Goal: Task Accomplishment & Management: Manage account settings

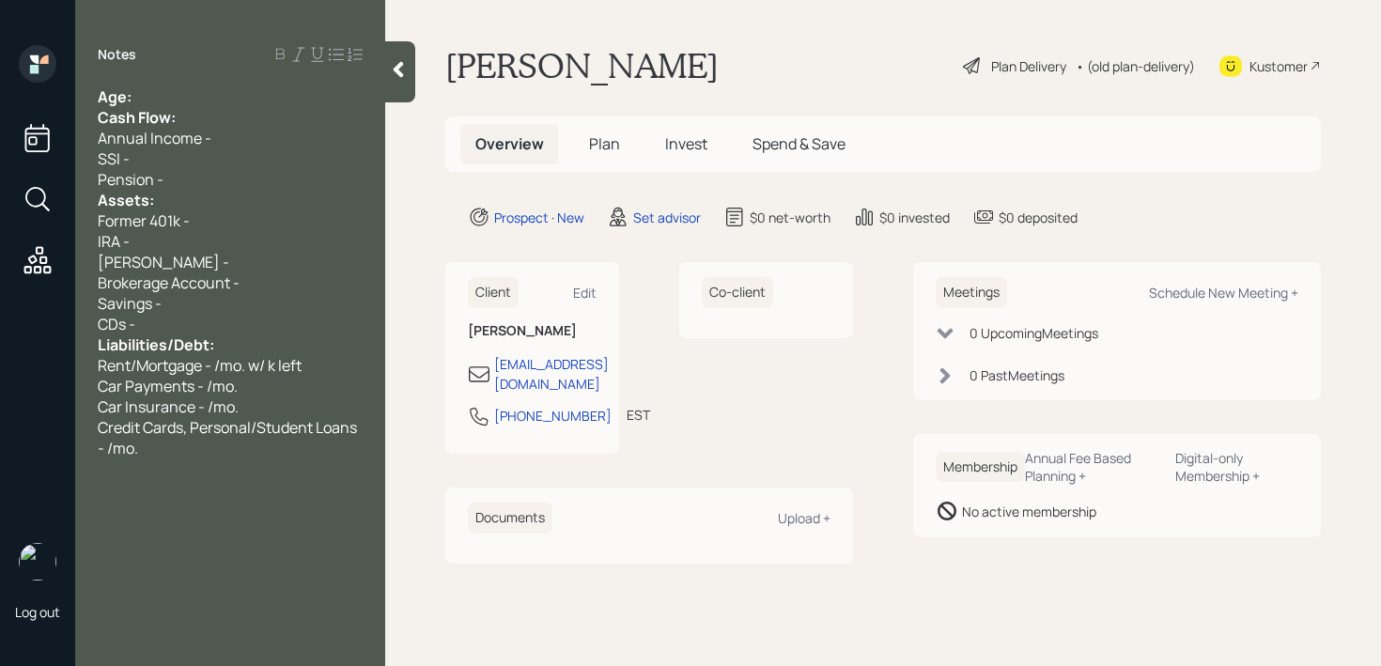
click at [224, 84] on div "Notes Age: Cash Flow: Annual Income - SSI - Pension - Assets: Former 401k - IRA…" at bounding box center [230, 344] width 310 height 599
click at [224, 93] on div "Age:" at bounding box center [230, 96] width 265 height 21
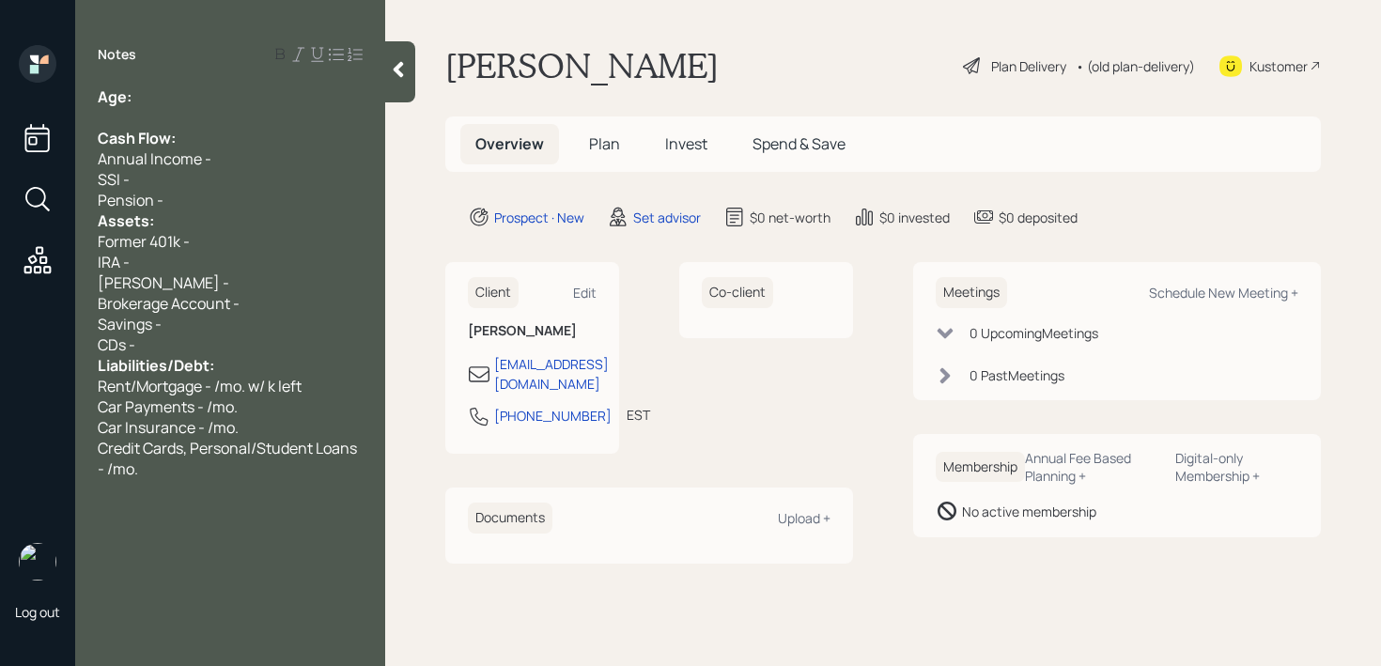
click at [248, 193] on div "Pension -" at bounding box center [230, 200] width 265 height 21
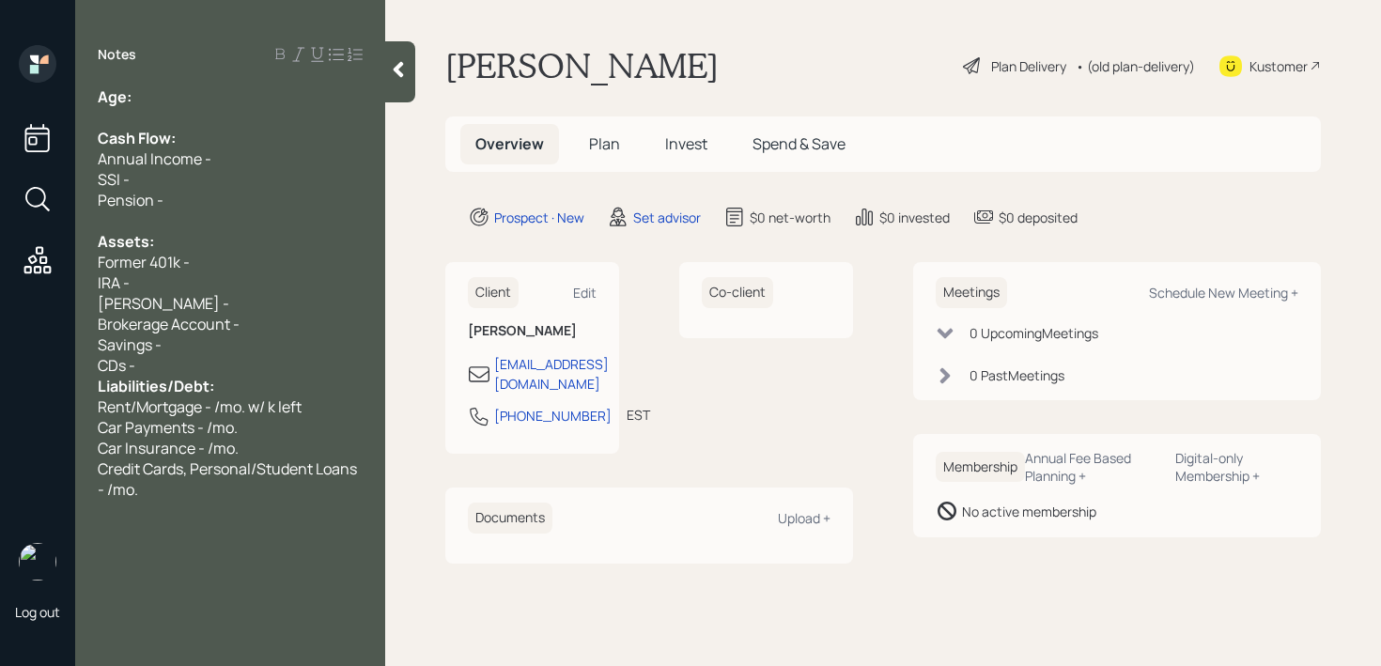
drag, startPoint x: 235, startPoint y: 358, endPoint x: 238, endPoint y: 320, distance: 37.7
click at [235, 358] on div "CDs -" at bounding box center [230, 365] width 265 height 21
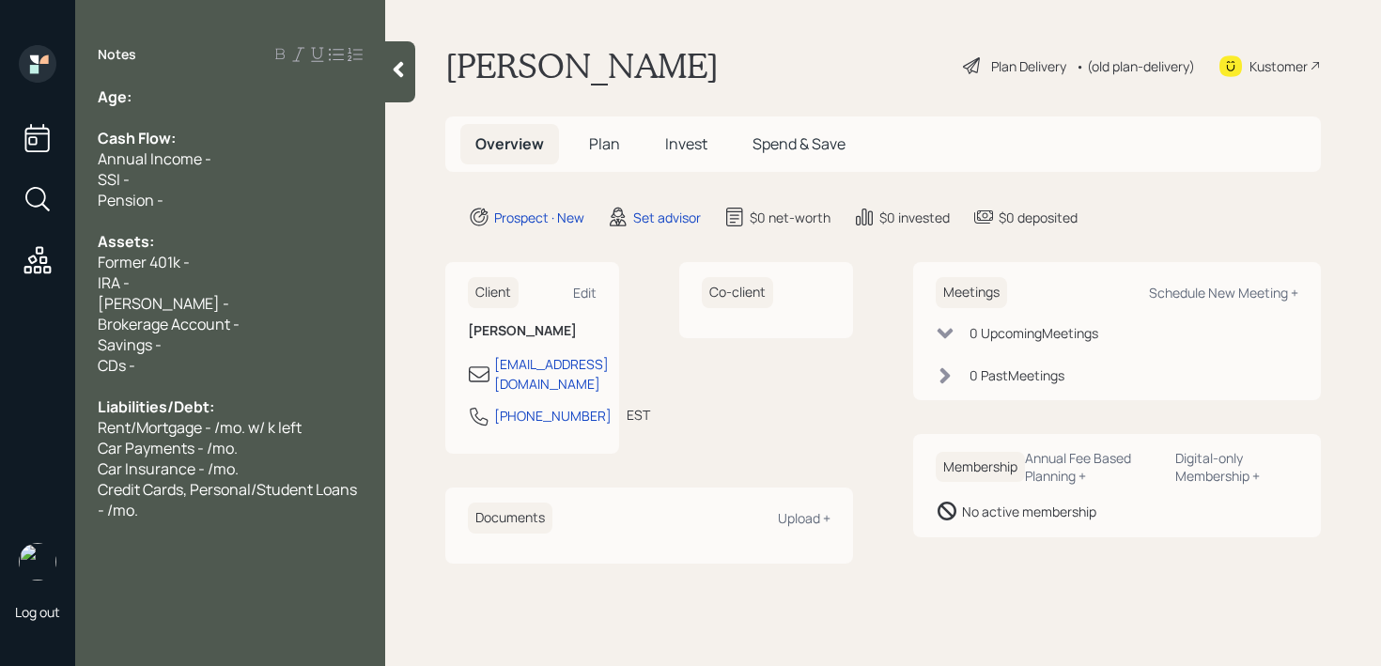
click at [256, 272] on div "IRA -" at bounding box center [230, 282] width 265 height 21
click at [279, 272] on div "IRA -" at bounding box center [230, 282] width 265 height 21
click at [289, 266] on div "Former 401k -" at bounding box center [230, 262] width 265 height 21
drag, startPoint x: 241, startPoint y: 272, endPoint x: 53, endPoint y: 272, distance: 188.9
click at [53, 272] on div "Log out Notes Age: Cash Flow: Annual Income - SSI - Pension - Assets: Former 40…" at bounding box center [690, 333] width 1381 height 666
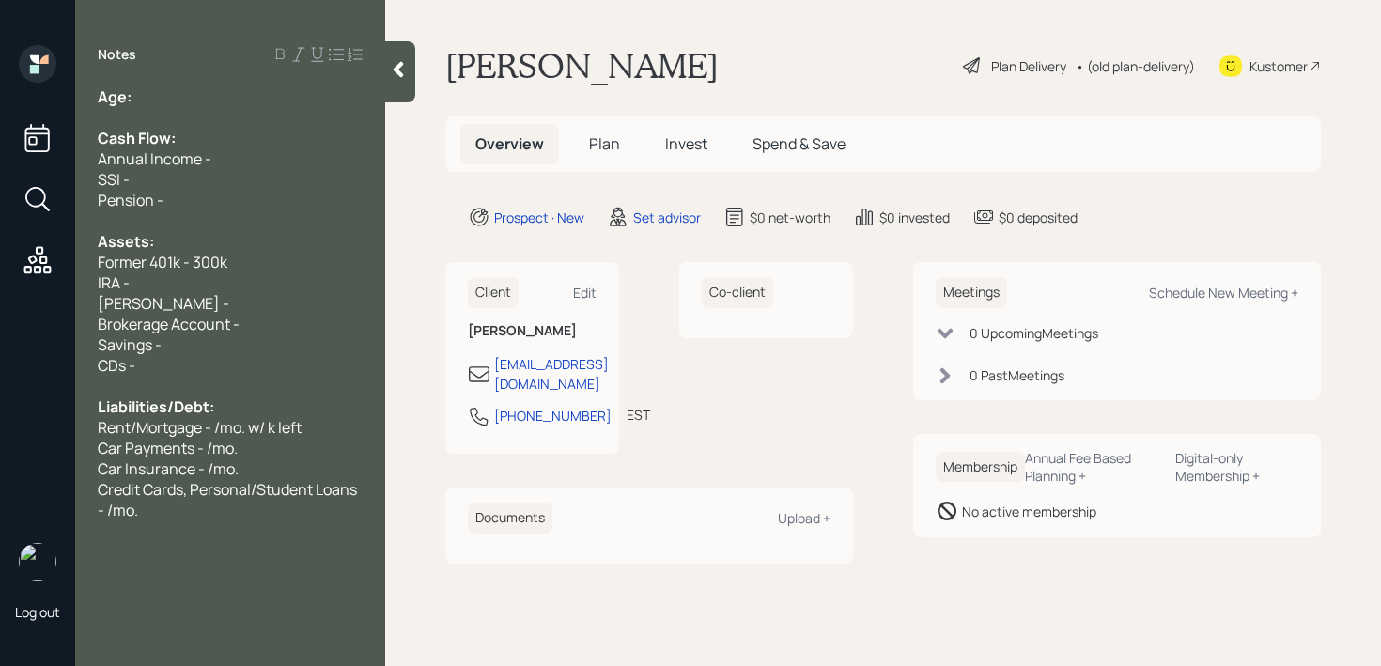
click at [223, 81] on div "Notes Age: Cash Flow: Annual Income - SSI - Pension - Assets: Former 401k - 300…" at bounding box center [230, 344] width 310 height 599
click at [226, 90] on div "Age:" at bounding box center [230, 96] width 265 height 21
drag, startPoint x: 174, startPoint y: 108, endPoint x: 133, endPoint y: 99, distance: 41.5
click at [133, 99] on div "Age: [DEMOGRAPHIC_DATA] Cash Flow: Annual Income - SSI - Pension - Assets: Form…" at bounding box center [230, 303] width 265 height 434
click at [221, 509] on div "Credit Cards, Personal/Student Loans - /mo." at bounding box center [230, 499] width 265 height 41
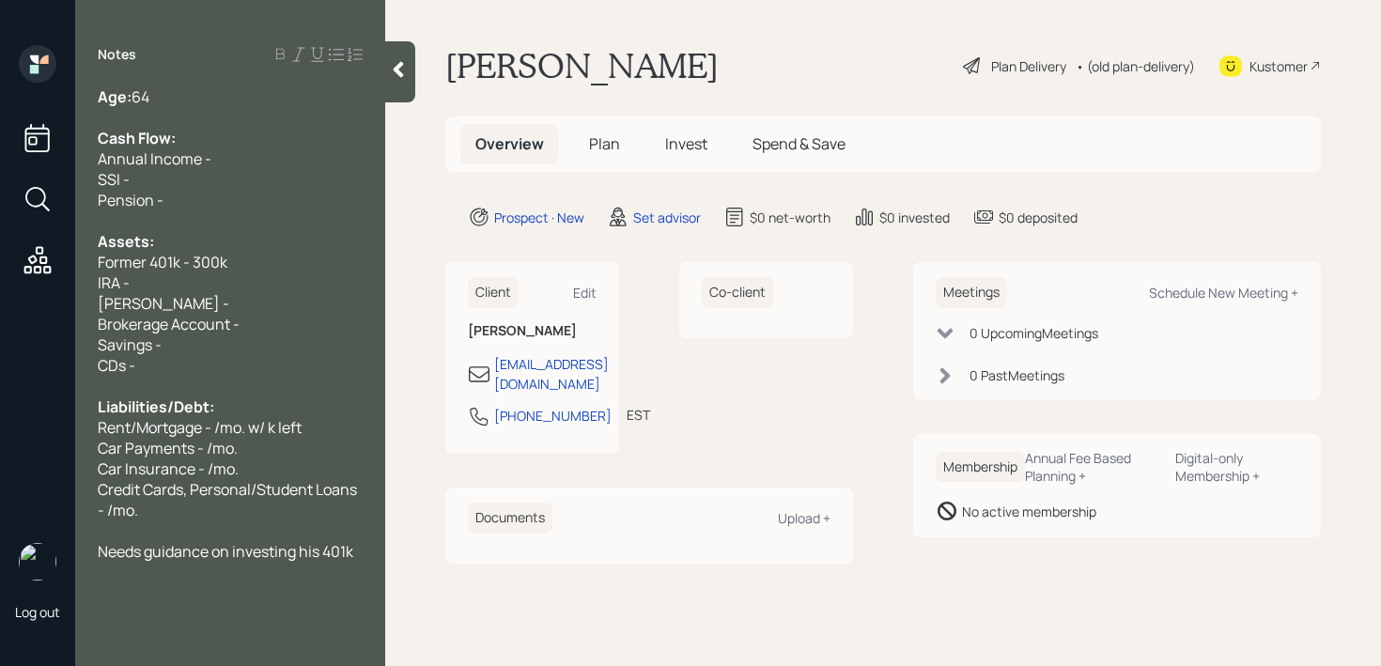
click at [216, 514] on div "Credit Cards, Personal/Student Loans - /mo." at bounding box center [230, 499] width 265 height 41
click at [259, 352] on div "Savings -" at bounding box center [230, 344] width 265 height 21
click at [274, 334] on div "Brokerage Account -" at bounding box center [230, 324] width 265 height 21
click at [242, 193] on div "Pension -" at bounding box center [230, 200] width 265 height 21
drag, startPoint x: 182, startPoint y: 182, endPoint x: 0, endPoint y: 182, distance: 182.3
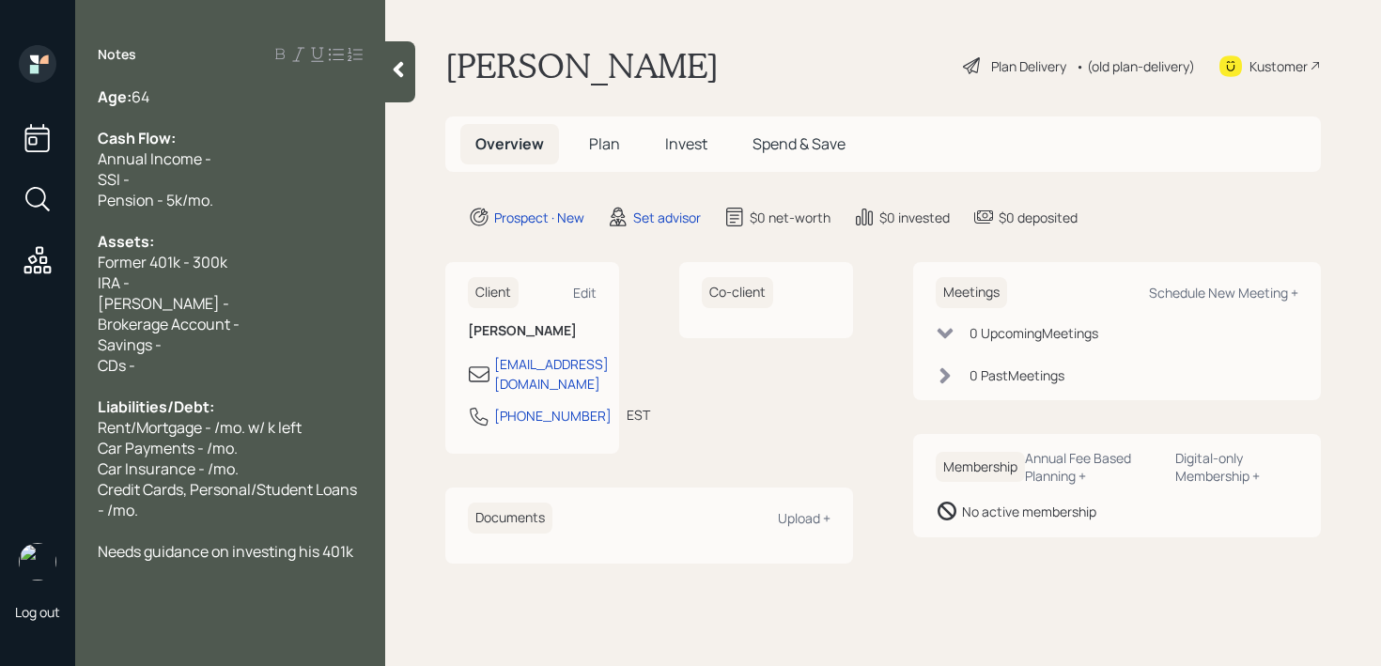
click at [0, 182] on div "Log out Notes Age: [DEMOGRAPHIC_DATA] Cash Flow: Annual Income - SSI - Pension …" at bounding box center [690, 333] width 1381 height 666
click at [241, 153] on div "Annual Income -" at bounding box center [230, 158] width 265 height 21
click at [284, 186] on div "SSI -" at bounding box center [230, 179] width 265 height 21
click at [251, 276] on div "IRA -" at bounding box center [230, 282] width 265 height 21
click at [252, 286] on div "IRA -" at bounding box center [230, 282] width 265 height 21
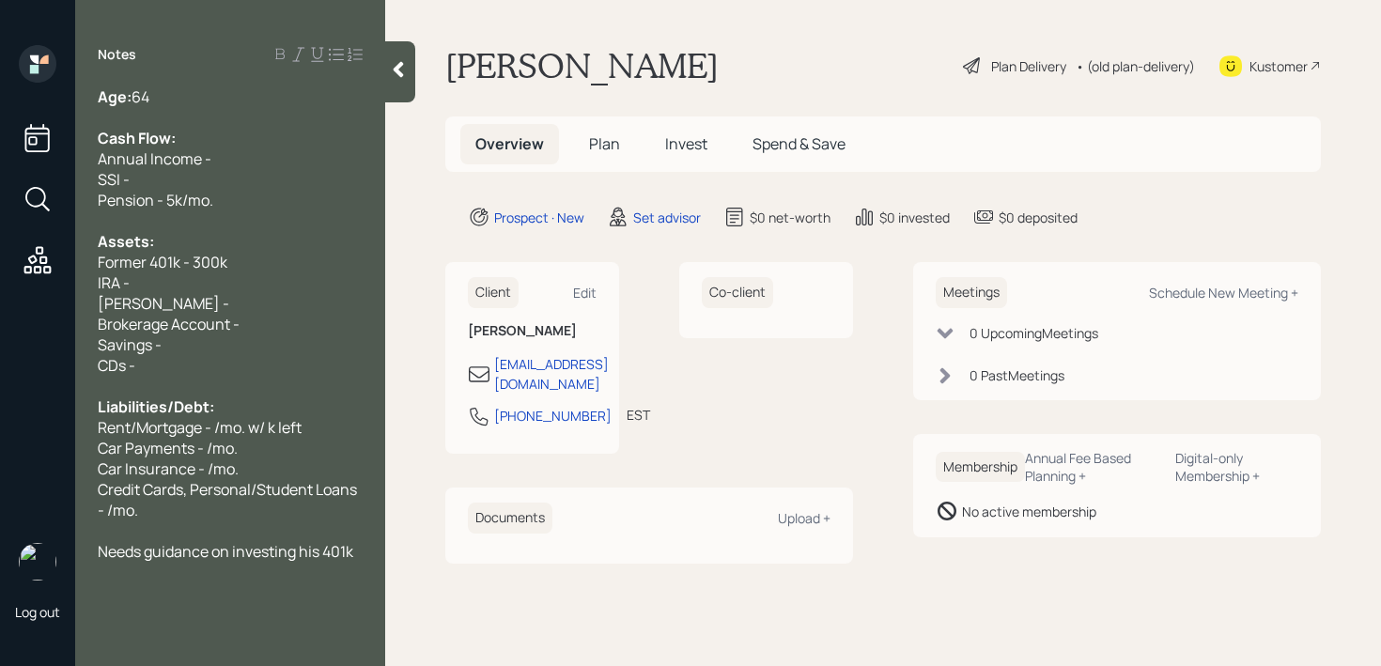
click at [268, 318] on div "Brokerage Account -" at bounding box center [230, 324] width 265 height 21
click at [288, 225] on div at bounding box center [230, 220] width 265 height 21
click at [288, 180] on div "SSI -" at bounding box center [230, 179] width 265 height 21
drag, startPoint x: 277, startPoint y: 189, endPoint x: 0, endPoint y: 189, distance: 277.2
click at [0, 189] on div "Log out Notes Age: [DEMOGRAPHIC_DATA] Cash Flow: Annual Income - SSI - Pension …" at bounding box center [690, 333] width 1381 height 666
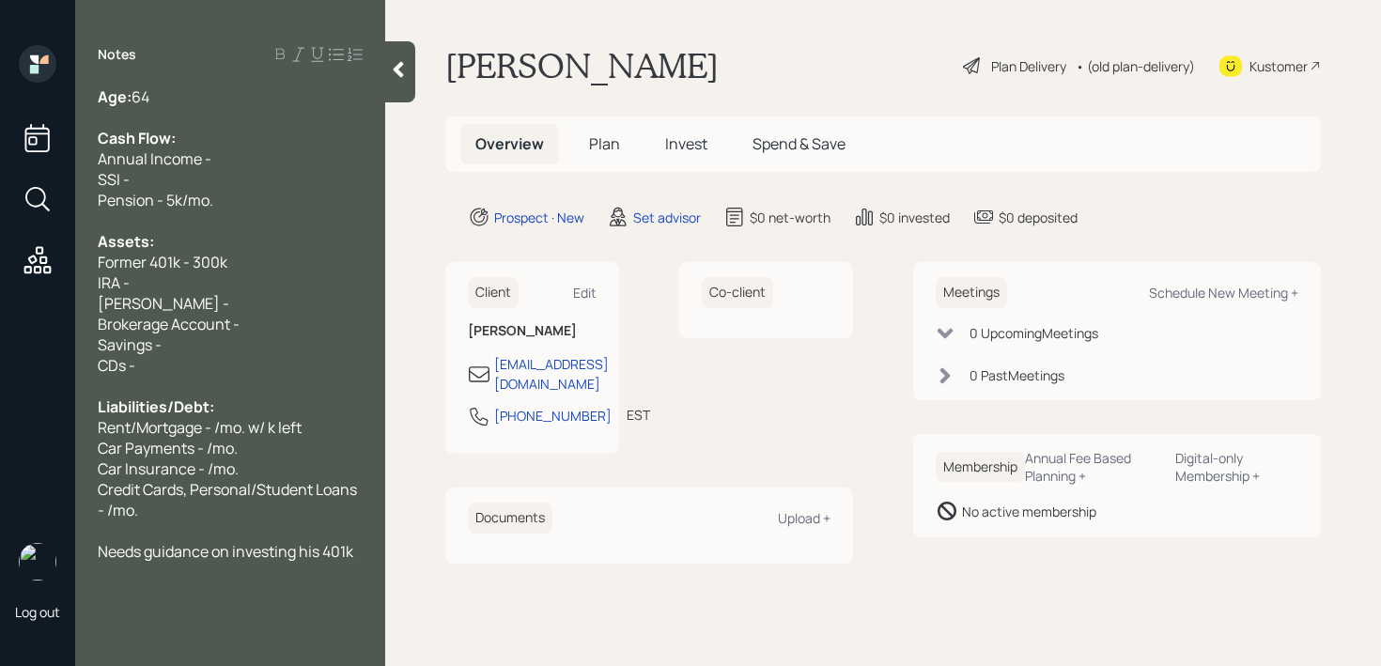
click at [146, 210] on div at bounding box center [230, 220] width 265 height 21
drag, startPoint x: 69, startPoint y: 209, endPoint x: 0, endPoint y: 209, distance: 68.6
click at [0, 209] on div "Log out Notes Age: [DEMOGRAPHIC_DATA] Cash Flow: Annual Income - SSI - Pension …" at bounding box center [690, 333] width 1381 height 666
click at [313, 181] on div "SSI -" at bounding box center [230, 179] width 265 height 21
drag, startPoint x: 313, startPoint y: 181, endPoint x: 1, endPoint y: 181, distance: 311.9
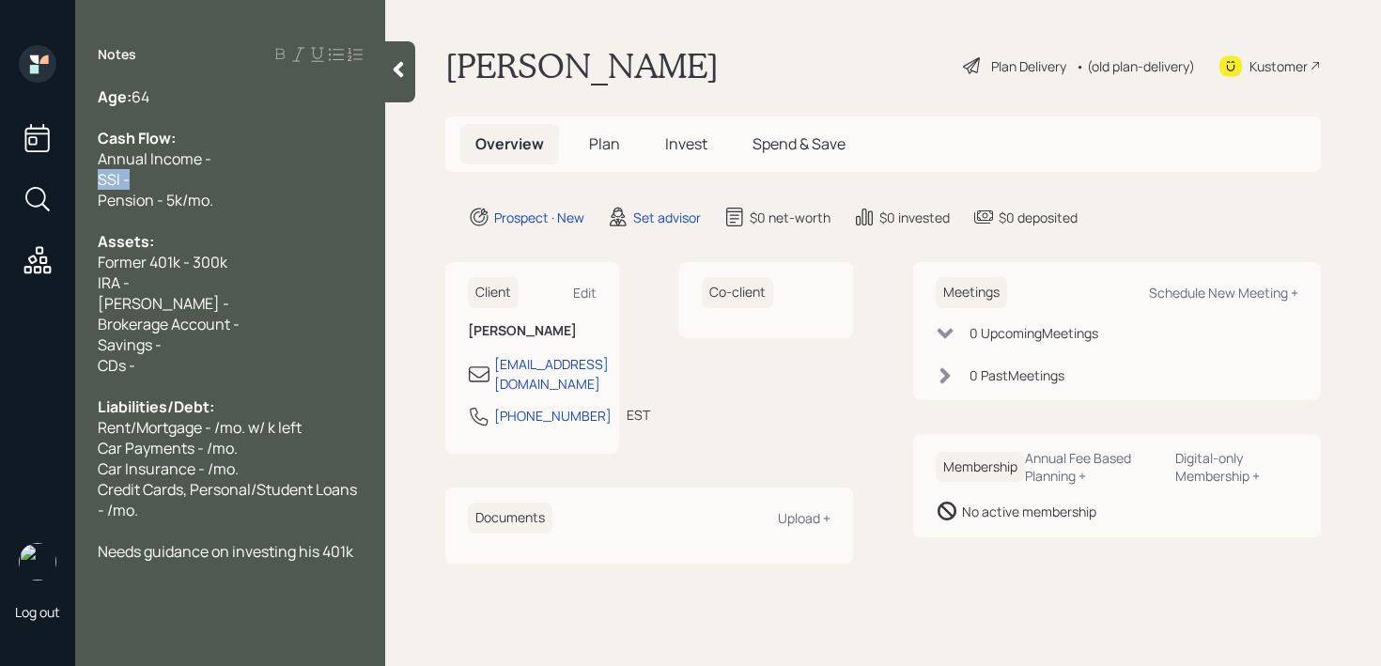
click at [1, 181] on div "Log out Notes Age: [DEMOGRAPHIC_DATA] Cash Flow: Annual Income - SSI - Pension …" at bounding box center [690, 333] width 1381 height 666
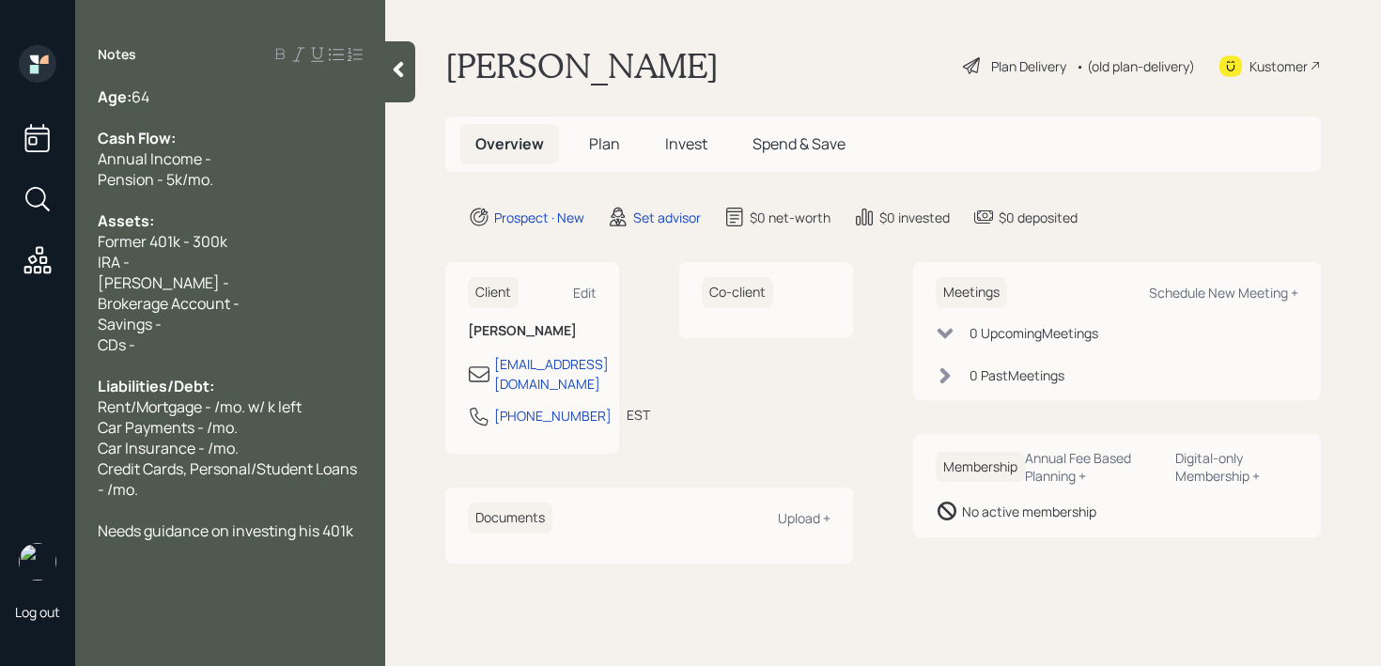
click at [273, 162] on div "Annual Income -" at bounding box center [230, 158] width 265 height 21
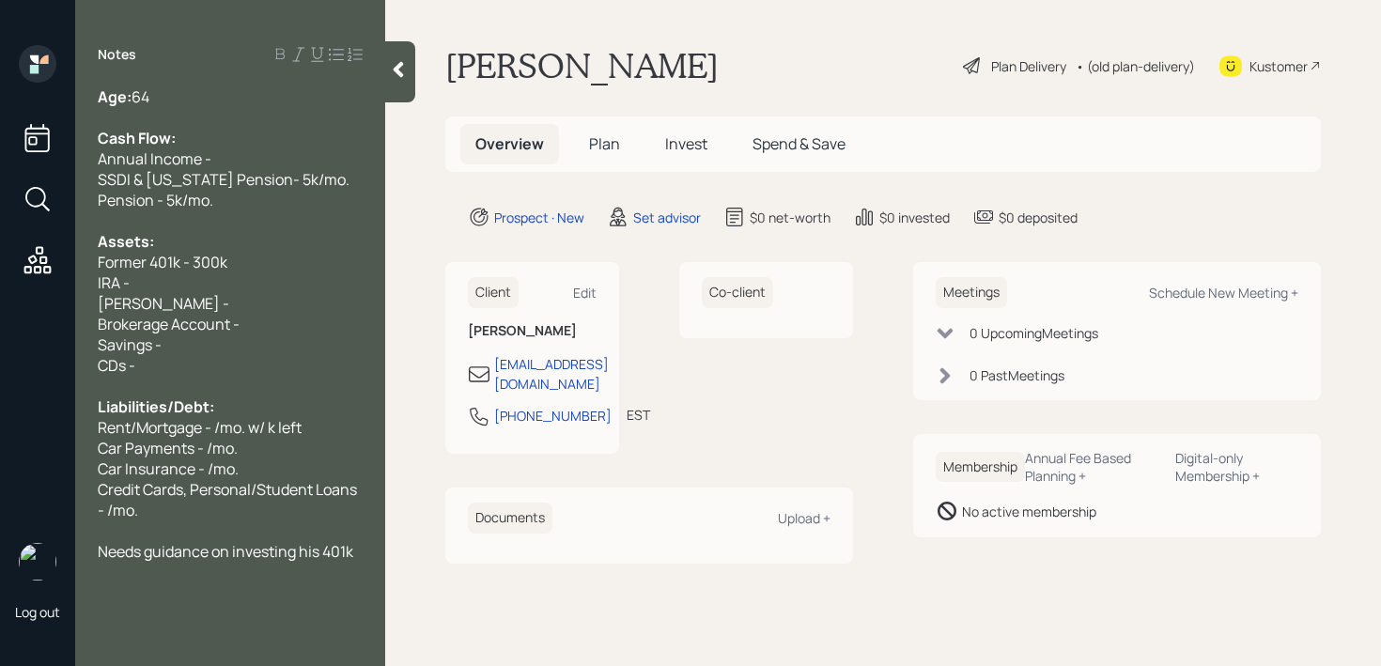
drag, startPoint x: 283, startPoint y: 325, endPoint x: 28, endPoint y: 325, distance: 254.6
click at [26, 325] on div "Log out Notes Age: [DEMOGRAPHIC_DATA] Cash Flow: Annual Income - SSDI & [US_STA…" at bounding box center [690, 333] width 1381 height 666
click at [197, 318] on span "Brokerage Account -" at bounding box center [169, 324] width 142 height 21
drag, startPoint x: 217, startPoint y: 308, endPoint x: 1, endPoint y: 307, distance: 216.1
click at [1, 307] on div "Log out Notes Age: [DEMOGRAPHIC_DATA] Cash Flow: Annual Income - SSDI & [US_STA…" at bounding box center [690, 333] width 1381 height 666
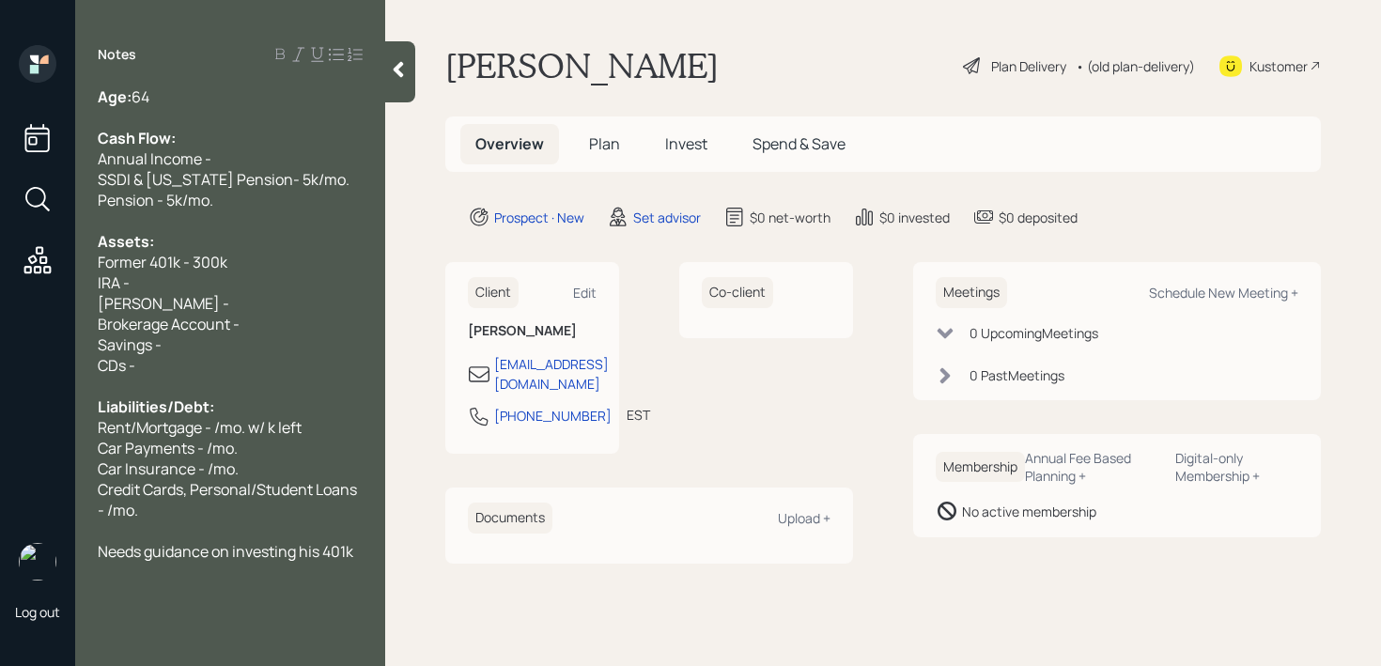
click at [150, 293] on span "[PERSON_NAME] -" at bounding box center [164, 303] width 132 height 21
drag, startPoint x: 190, startPoint y: 295, endPoint x: 95, endPoint y: 288, distance: 95.1
click at [95, 288] on div "Age: [DEMOGRAPHIC_DATA] Cash Flow: Annual Income - SSDI & [US_STATE] Pension- 5…" at bounding box center [230, 323] width 310 height 475
click at [100, 288] on span "IRA -" at bounding box center [114, 282] width 32 height 21
click at [278, 305] on div "[PERSON_NAME] -" at bounding box center [230, 303] width 265 height 21
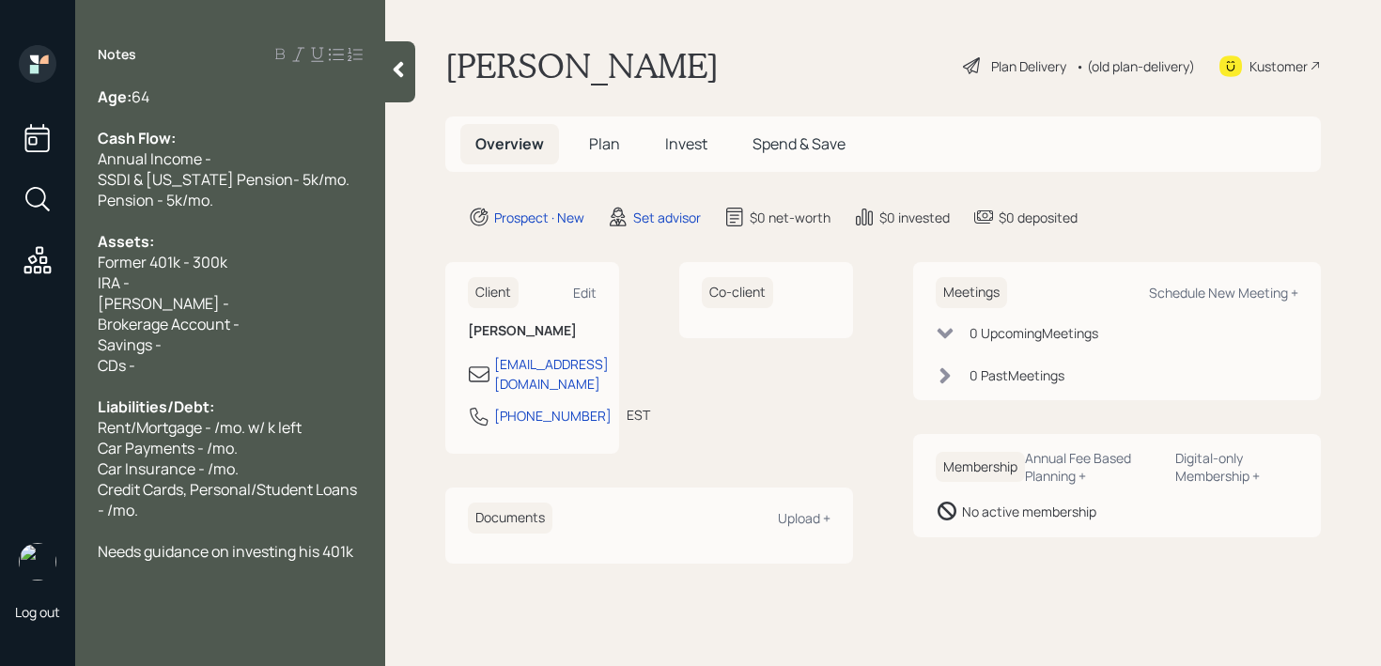
drag, startPoint x: 279, startPoint y: 325, endPoint x: 115, endPoint y: 323, distance: 164.4
click at [115, 324] on div "Brokerage Account -" at bounding box center [230, 324] width 265 height 21
click at [271, 320] on div "Brokerage Account -" at bounding box center [230, 324] width 265 height 21
click at [240, 304] on div "[PERSON_NAME] -" at bounding box center [230, 303] width 265 height 21
drag, startPoint x: 240, startPoint y: 304, endPoint x: 40, endPoint y: 272, distance: 201.7
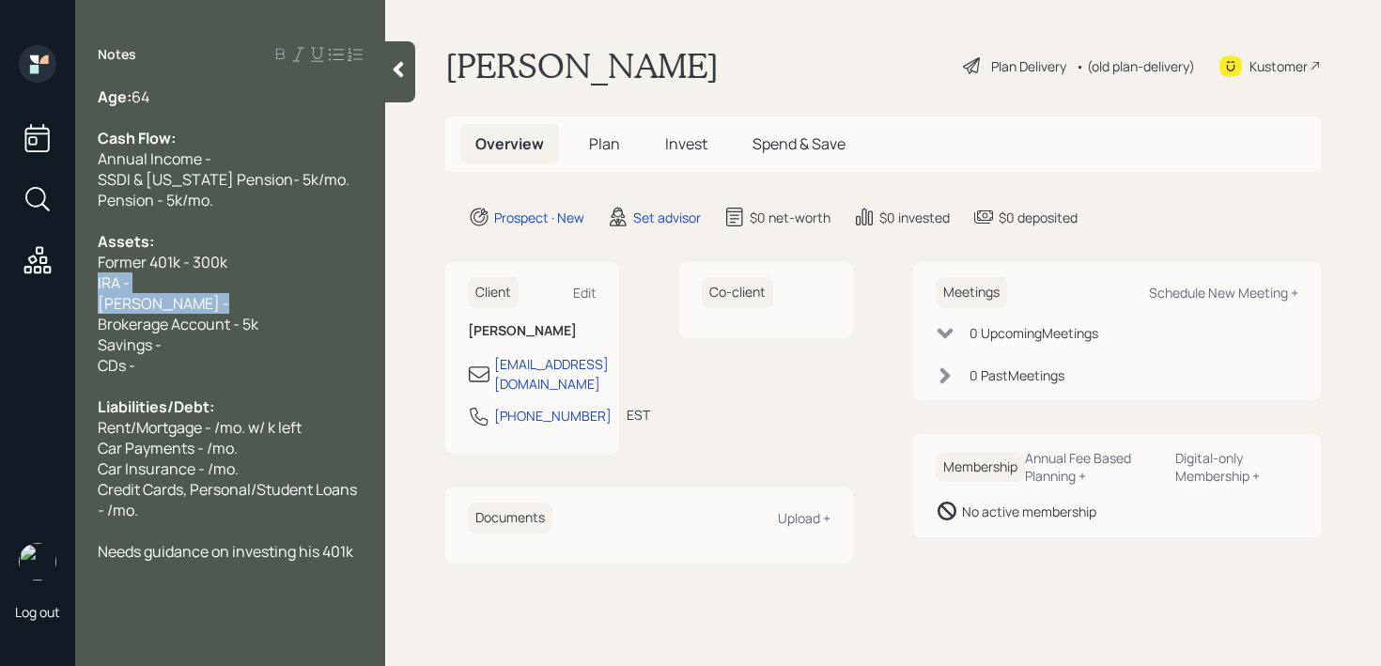
click at [40, 272] on div "Log out Notes Age: [DEMOGRAPHIC_DATA] Cash Flow: Annual Income - SSDI & [US_STA…" at bounding box center [690, 333] width 1381 height 666
click at [265, 303] on div "[PERSON_NAME] -" at bounding box center [230, 303] width 265 height 21
drag, startPoint x: 273, startPoint y: 287, endPoint x: 0, endPoint y: 287, distance: 273.4
click at [0, 287] on div "Log out Notes Age: [DEMOGRAPHIC_DATA] Cash Flow: Annual Income - SSDI & [US_STA…" at bounding box center [690, 333] width 1381 height 666
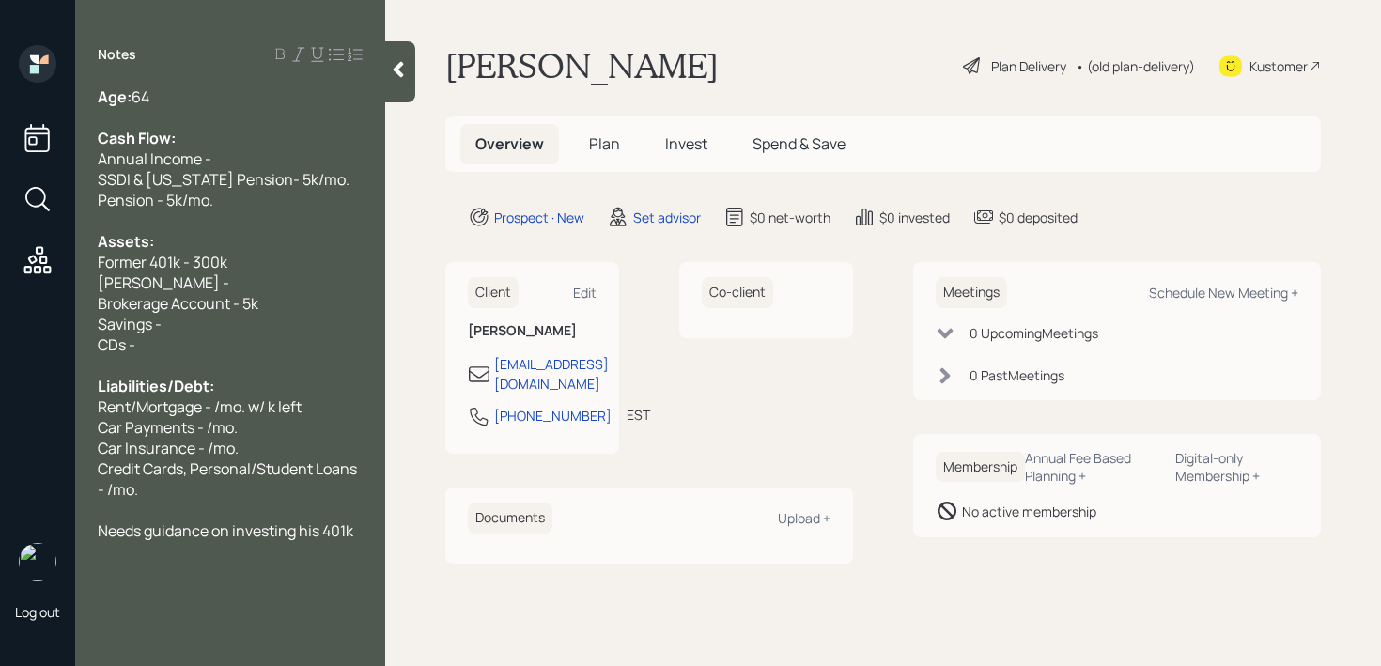
click at [265, 291] on div "[PERSON_NAME] -" at bounding box center [230, 282] width 265 height 21
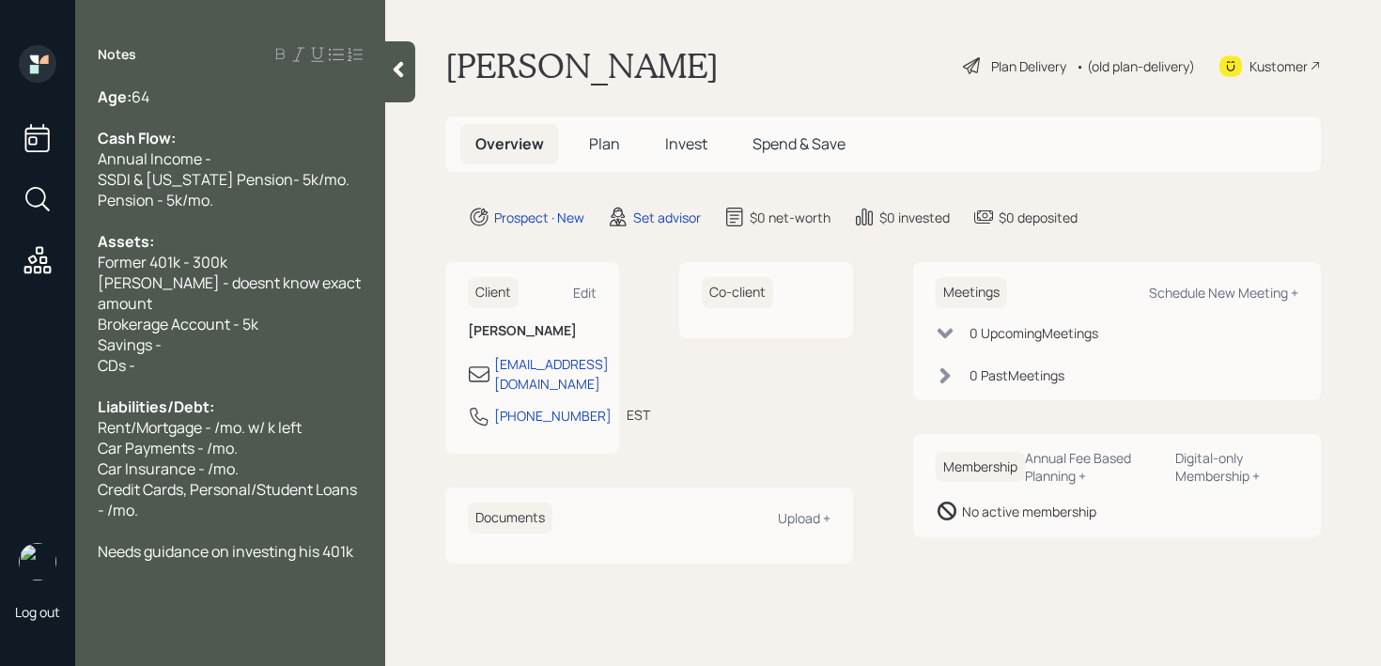
click at [217, 282] on span "[PERSON_NAME] - doesnt know exact amount" at bounding box center [231, 292] width 266 height 41
drag, startPoint x: 256, startPoint y: 323, endPoint x: 16, endPoint y: 323, distance: 239.6
click at [16, 323] on div "Log out Notes Age: [DEMOGRAPHIC_DATA] Cash Flow: Annual Income - SSDI & [US_STA…" at bounding box center [690, 333] width 1381 height 666
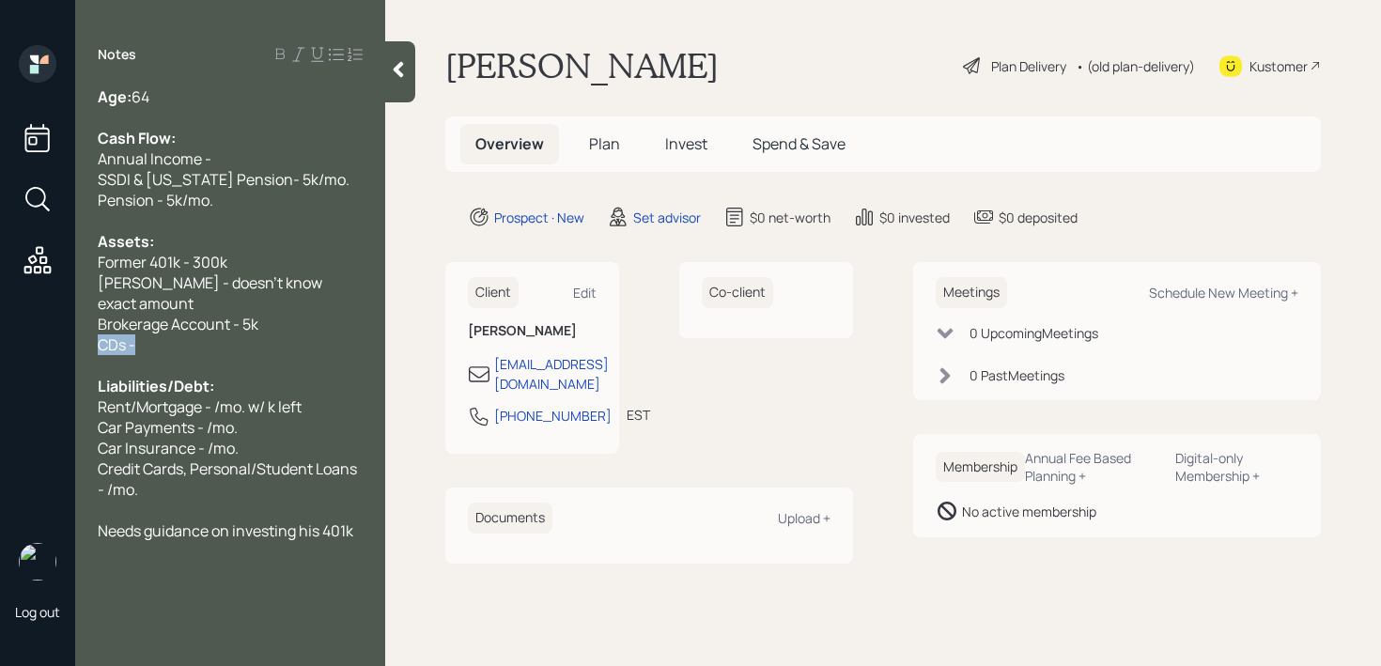
drag, startPoint x: 202, startPoint y: 327, endPoint x: 0, endPoint y: 327, distance: 202.0
click at [0, 327] on div "Log out Notes Age: [DEMOGRAPHIC_DATA] Cash Flow: Annual Income - SSDI & [US_STA…" at bounding box center [690, 333] width 1381 height 666
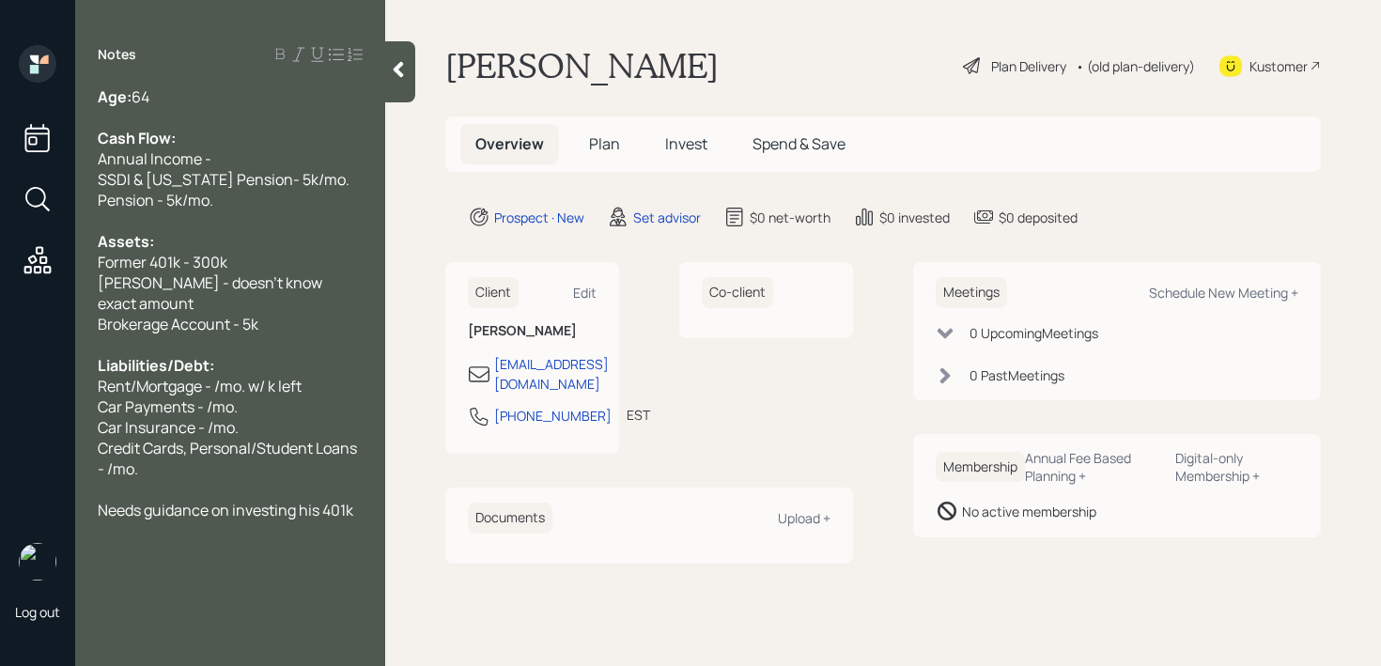
click at [142, 355] on span "Liabilities/Debt:" at bounding box center [156, 365] width 117 height 21
click at [234, 397] on span "Car Payments - /mo." at bounding box center [168, 407] width 140 height 21
click at [220, 376] on span "Rent/Mortgage - /mo. w/ k left" at bounding box center [200, 386] width 204 height 21
drag, startPoint x: 139, startPoint y: 363, endPoint x: 28, endPoint y: 363, distance: 110.9
click at [28, 363] on div "Log out Notes Age: [DEMOGRAPHIC_DATA] Cash Flow: Annual Income - SSDI & [US_STA…" at bounding box center [690, 333] width 1381 height 666
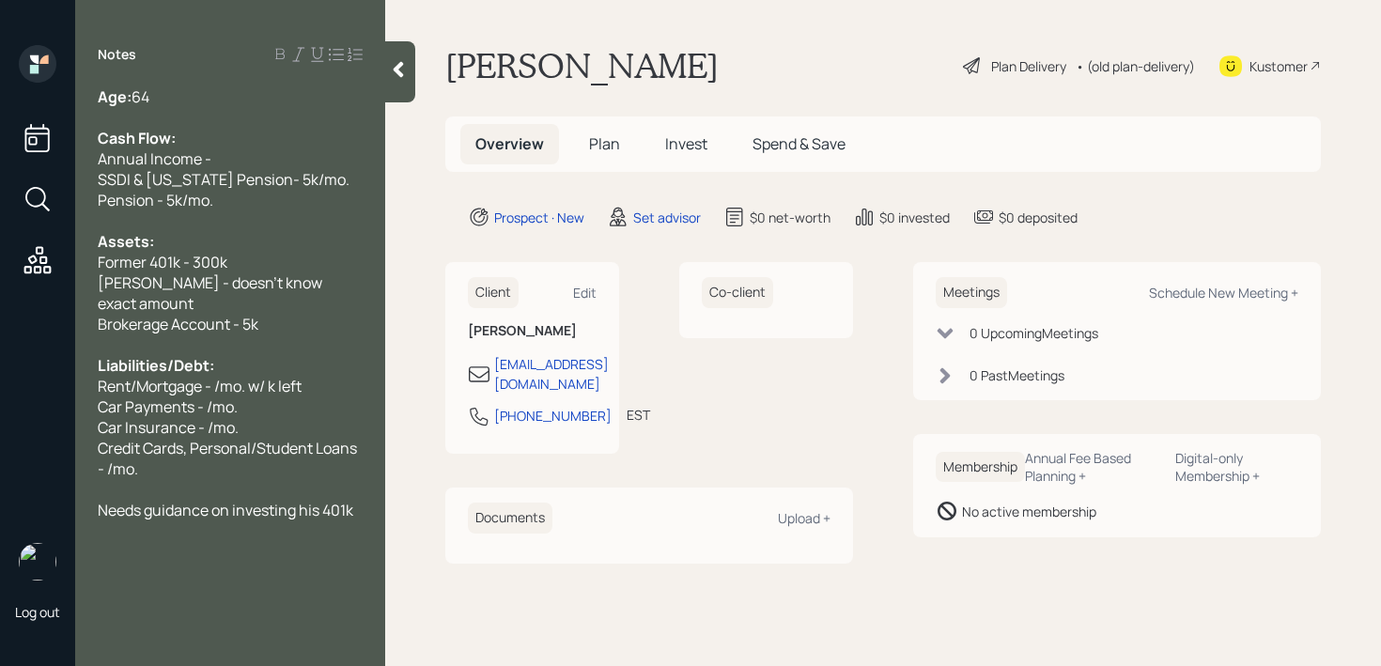
click at [231, 80] on div "Notes Age: [DEMOGRAPHIC_DATA] Cash Flow: Annual Income - SSDI & [US_STATE] Pens…" at bounding box center [230, 344] width 310 height 599
click at [235, 76] on div "Notes Age: [DEMOGRAPHIC_DATA] Cash Flow: Annual Income - SSDI & [US_STATE] Pens…" at bounding box center [230, 344] width 310 height 599
click at [236, 89] on div "Age: [DEMOGRAPHIC_DATA]" at bounding box center [230, 96] width 265 height 21
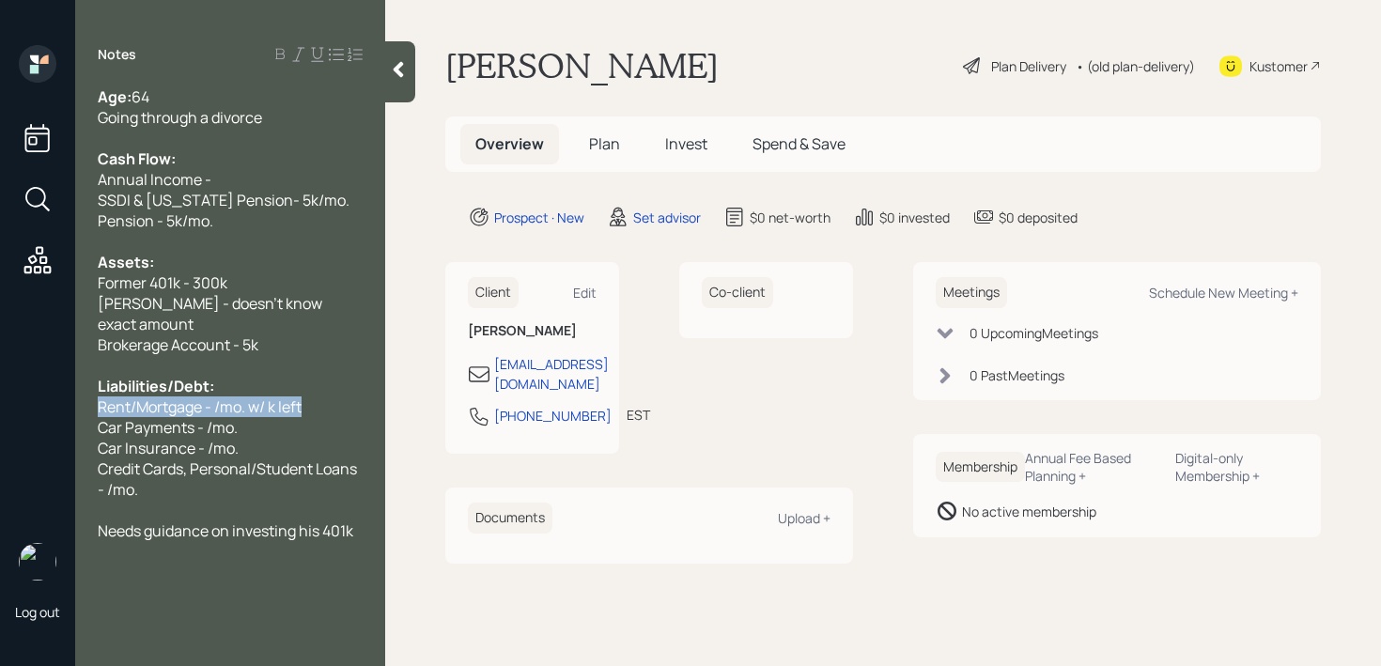
drag, startPoint x: 354, startPoint y: 390, endPoint x: 0, endPoint y: 387, distance: 354.2
click at [0, 387] on div "Log out Notes Age: [DEMOGRAPHIC_DATA] Going through a divorce Cash Flow: Annual…" at bounding box center [690, 333] width 1381 height 666
click at [225, 397] on span "Rent/Mortgage - /mo. w/ k left" at bounding box center [200, 407] width 204 height 21
drag, startPoint x: 208, startPoint y: 381, endPoint x: 148, endPoint y: 383, distance: 60.2
click at [148, 397] on span "Rent/Mortgage - /mo. w/ k left" at bounding box center [200, 407] width 204 height 21
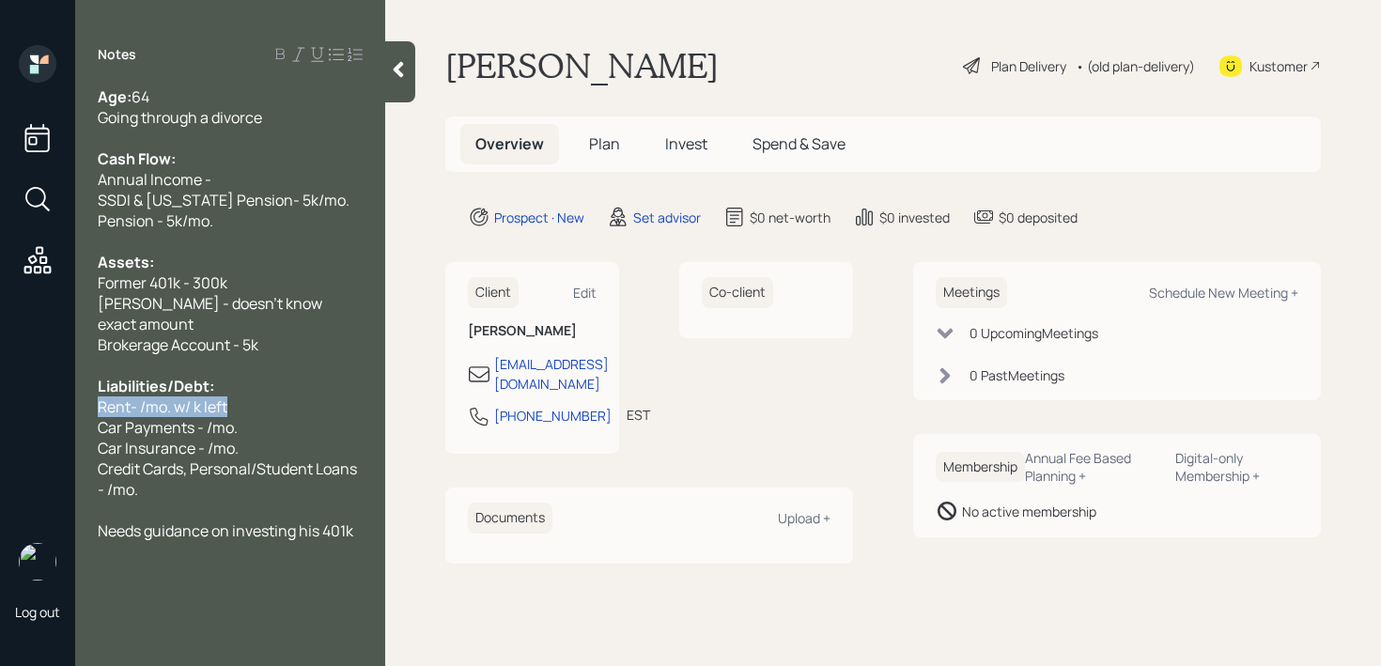
drag, startPoint x: 214, startPoint y: 385, endPoint x: 0, endPoint y: 385, distance: 214.2
click at [0, 385] on div "Log out Notes Age: [DEMOGRAPHIC_DATA] Going through a divorce Cash Flow: Annual…" at bounding box center [690, 333] width 1381 height 666
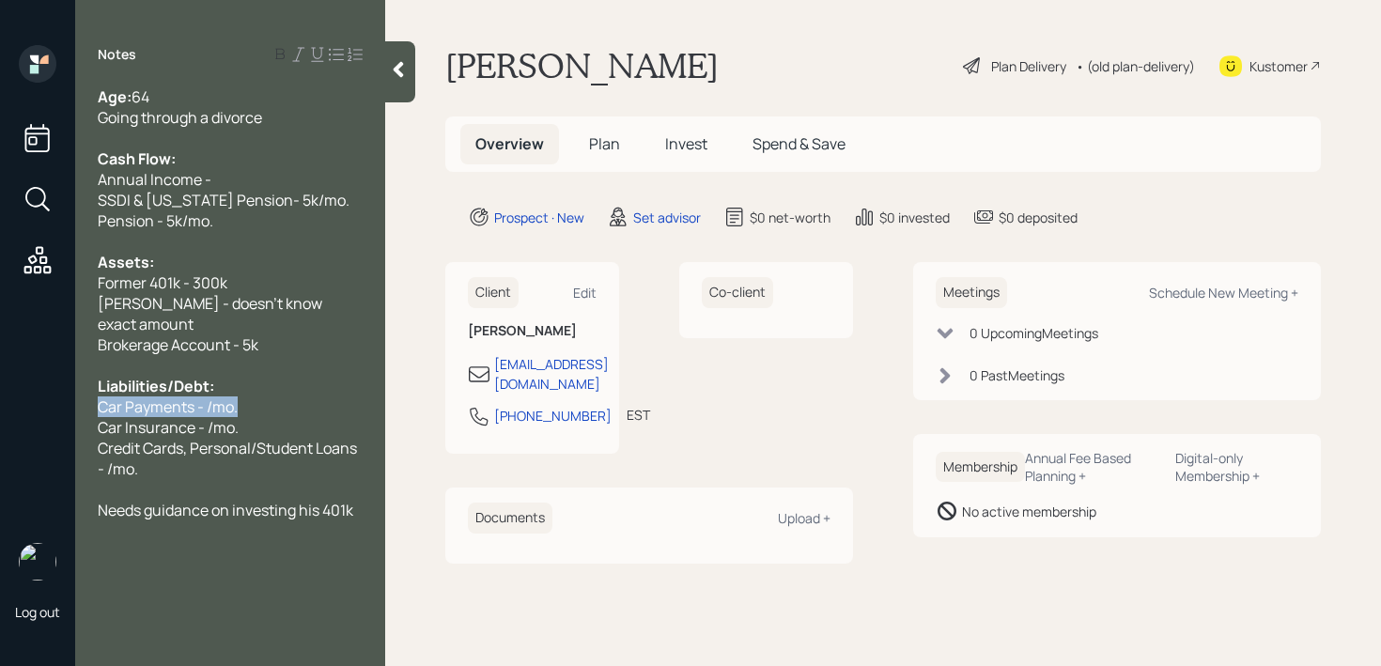
drag, startPoint x: 264, startPoint y: 388, endPoint x: 0, endPoint y: 388, distance: 264.0
click at [0, 388] on div "Log out Notes Age: [DEMOGRAPHIC_DATA] Going through a divorce Cash Flow: Annual…" at bounding box center [690, 333] width 1381 height 666
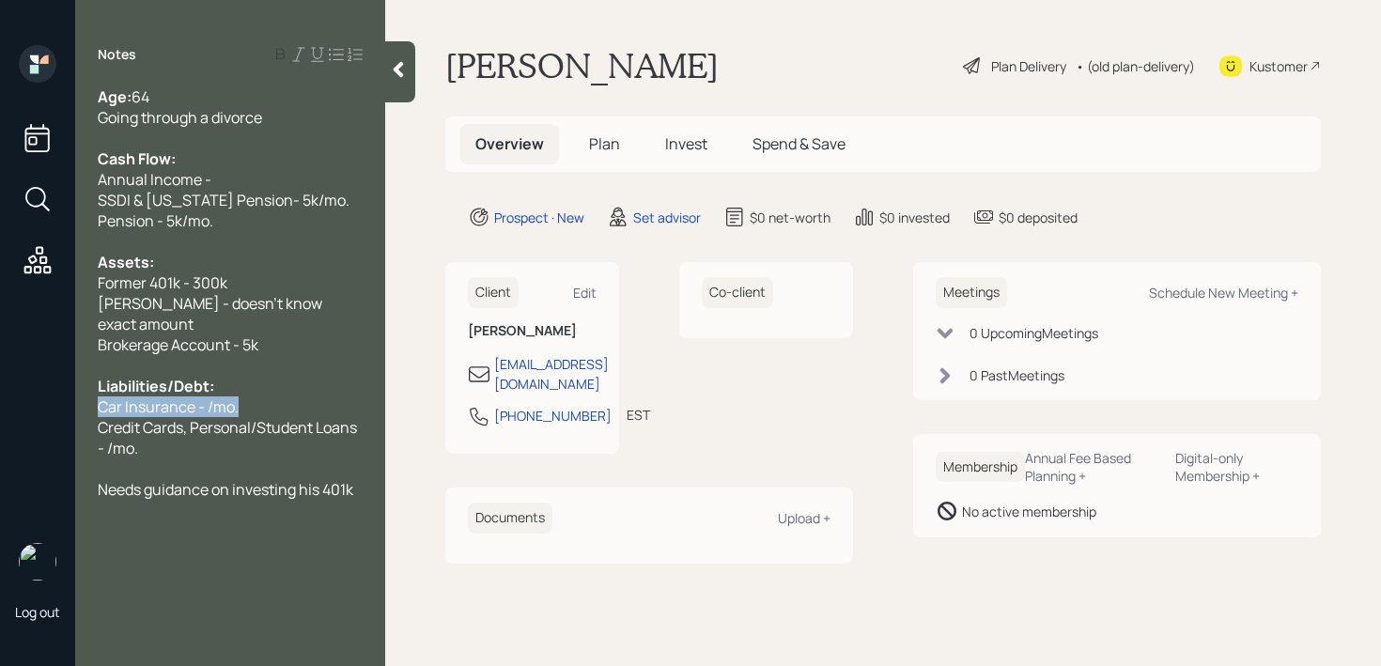
drag, startPoint x: 243, startPoint y: 377, endPoint x: 0, endPoint y: 377, distance: 243.3
click at [0, 377] on div "Log out Notes Age: [DEMOGRAPHIC_DATA] Going through a divorce Cash Flow: Annual…" at bounding box center [690, 333] width 1381 height 666
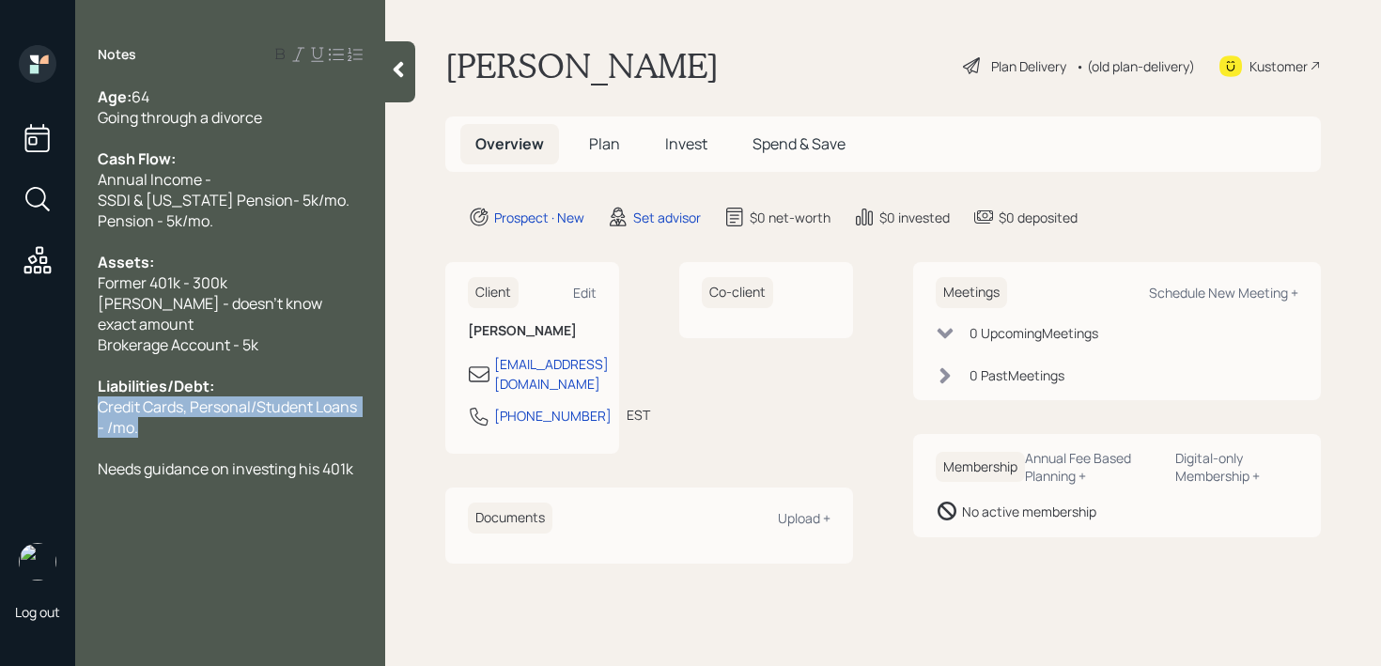
drag, startPoint x: 210, startPoint y: 403, endPoint x: 4, endPoint y: 385, distance: 206.5
click at [4, 385] on div "Log out Notes Age: [DEMOGRAPHIC_DATA] Going through a divorce Cash Flow: Annual…" at bounding box center [690, 333] width 1381 height 666
click at [162, 397] on span "Owes IRS 10k" at bounding box center [142, 407] width 89 height 21
click at [233, 417] on span "Owes State Taxes - 10k" at bounding box center [176, 427] width 157 height 21
click at [297, 417] on div "Owes State Taxes - 10k" at bounding box center [230, 427] width 265 height 21
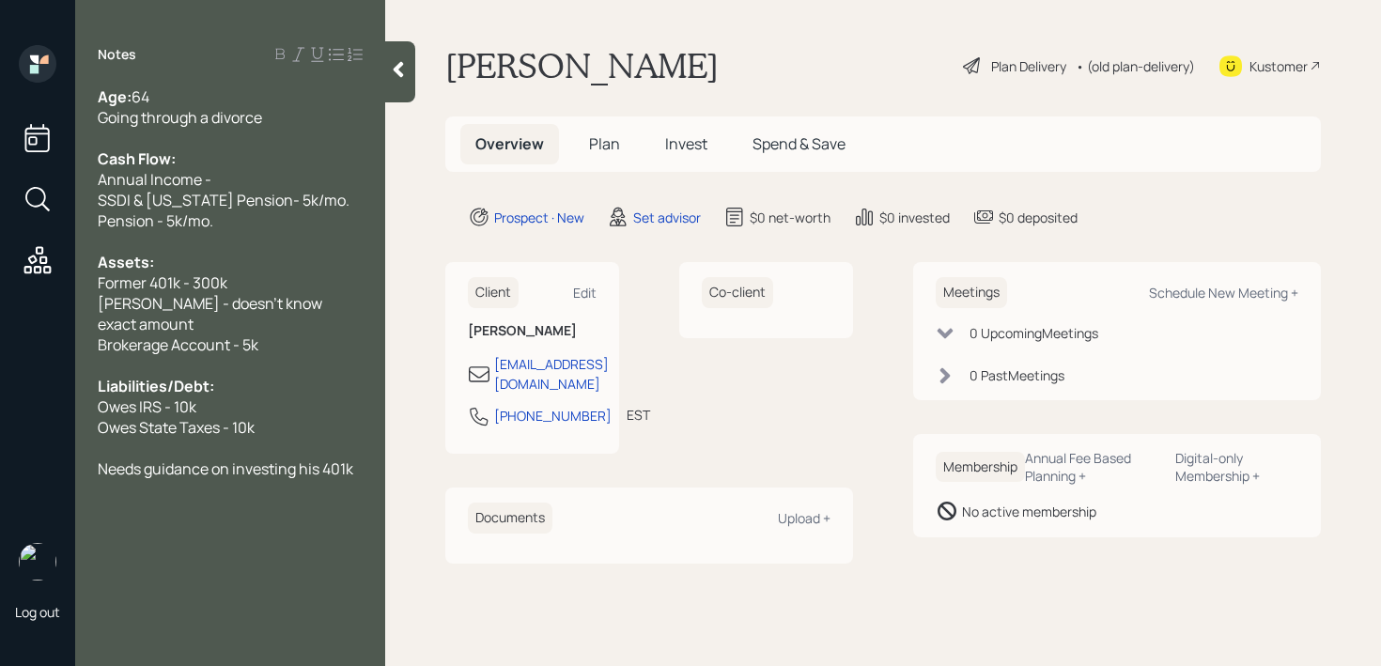
click at [364, 449] on div "Age: [DEMOGRAPHIC_DATA] Going through a divorce Cash Flow: Annual Income - SSDI…" at bounding box center [230, 282] width 310 height 393
click at [359, 459] on div "Needs guidance on investing his 401k" at bounding box center [230, 469] width 265 height 21
click at [444, 426] on main "[PERSON_NAME] Plan Delivery • (old plan-delivery) Kustomer Overview Plan Invest…" at bounding box center [883, 333] width 996 height 666
click at [271, 438] on div at bounding box center [230, 448] width 265 height 21
click at [275, 417] on div "Owes State Taxes - 10k" at bounding box center [230, 427] width 265 height 21
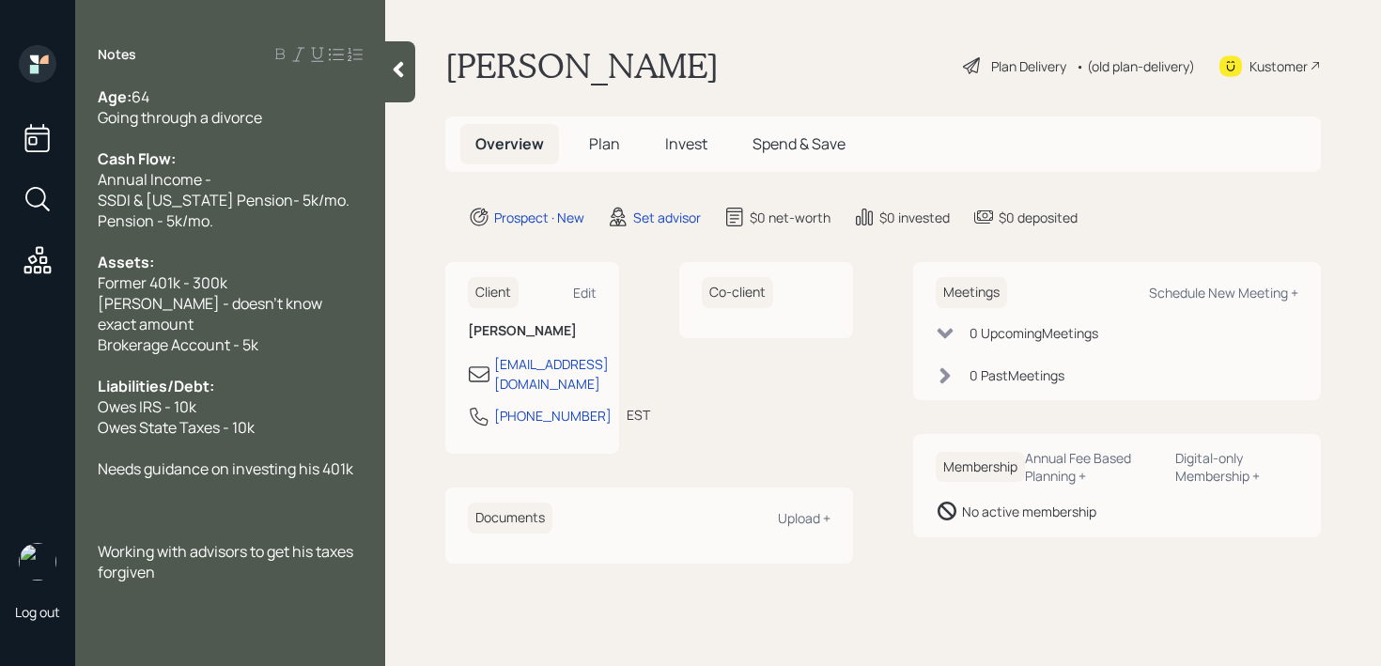
click at [281, 334] on div "Brokerage Account - 5k" at bounding box center [230, 344] width 265 height 21
click at [288, 289] on div "Former 401k - 300k" at bounding box center [230, 282] width 265 height 21
click at [297, 210] on div "Pension - 5k/mo." at bounding box center [230, 220] width 265 height 21
click at [297, 178] on div "Annual Income -" at bounding box center [230, 179] width 265 height 21
drag, startPoint x: 319, startPoint y: 178, endPoint x: 0, endPoint y: 178, distance: 319.5
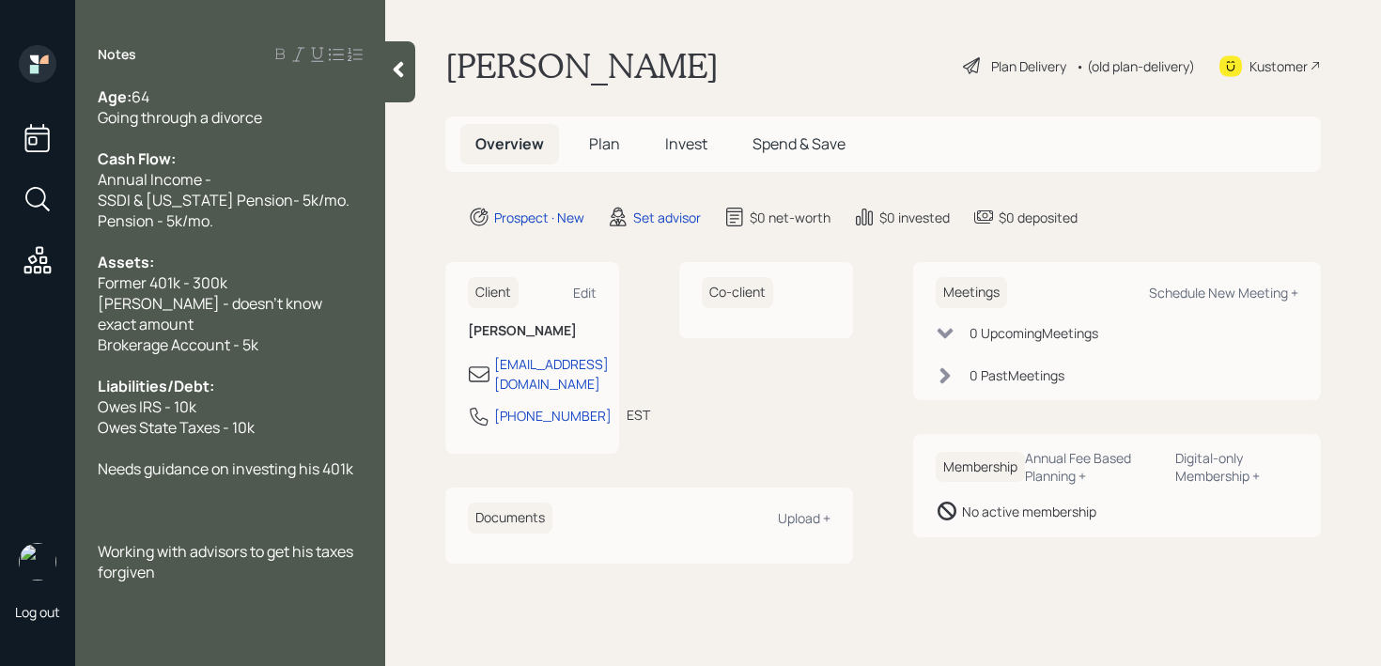
click at [0, 178] on div "Log out Notes Age: [DEMOGRAPHIC_DATA] Going through a divorce Cash Flow: Annual…" at bounding box center [690, 333] width 1381 height 666
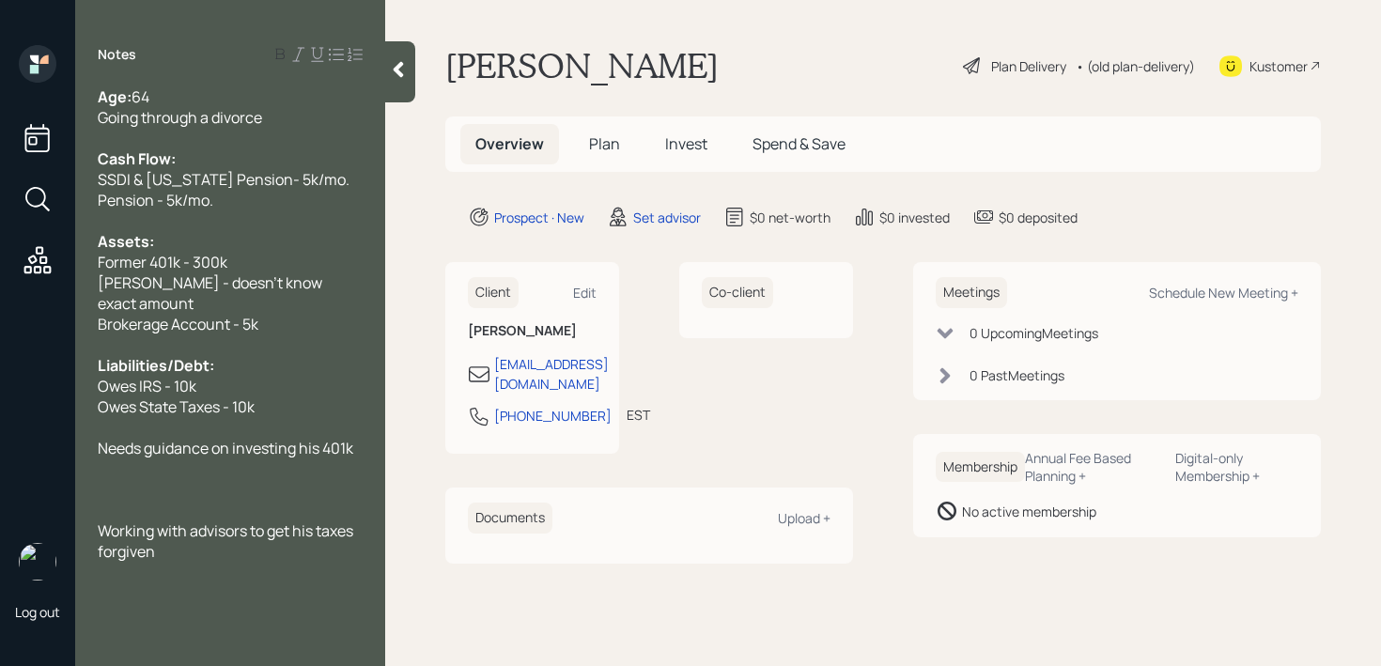
click at [236, 111] on span "Going through a divorce" at bounding box center [180, 117] width 164 height 21
click at [287, 111] on div "Going through a divorce" at bounding box center [230, 117] width 265 height 21
click at [400, 65] on icon at bounding box center [399, 70] width 10 height 16
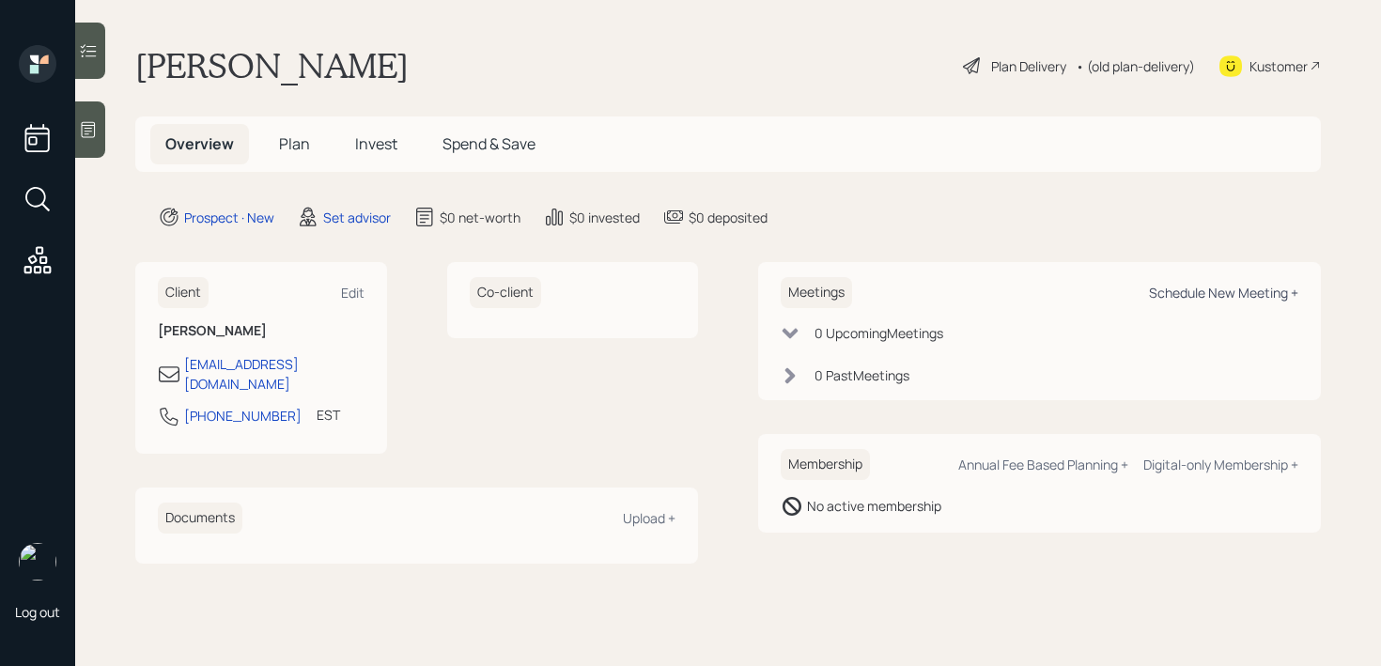
click at [1245, 301] on div "Schedule New Meeting +" at bounding box center [1223, 293] width 149 height 18
select select "round-[PERSON_NAME]"
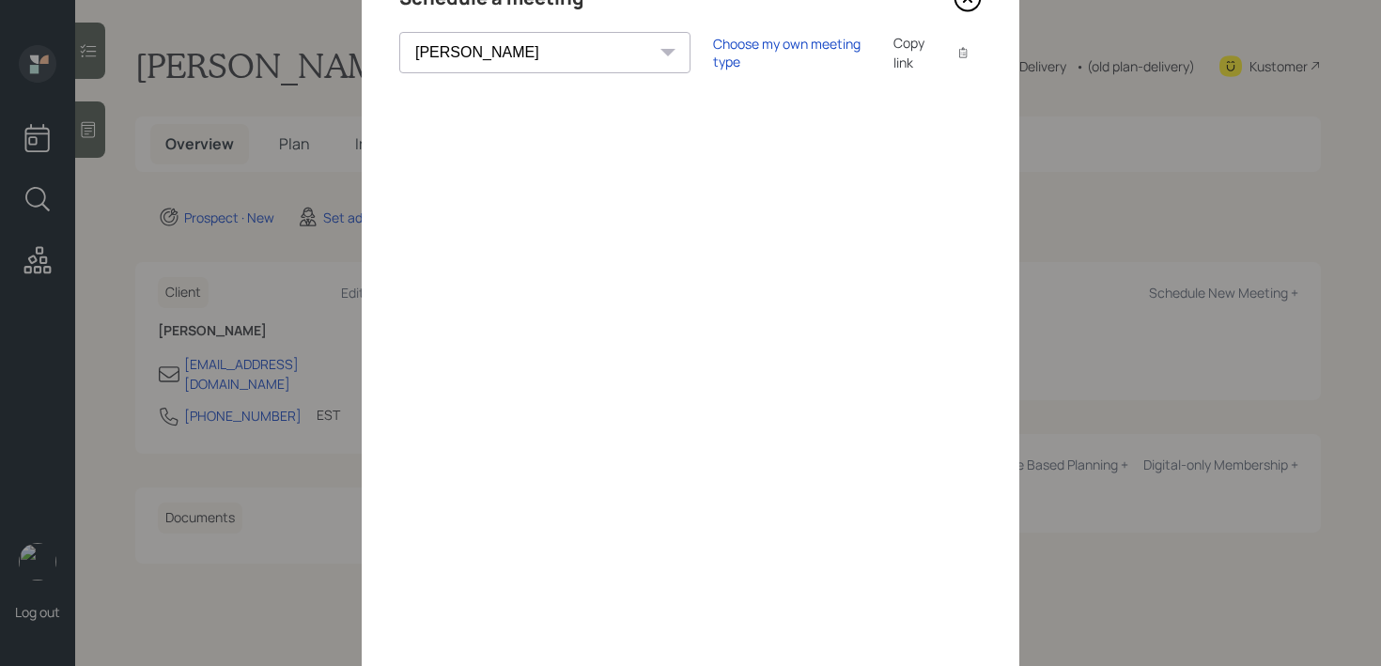
scroll to position [13, 0]
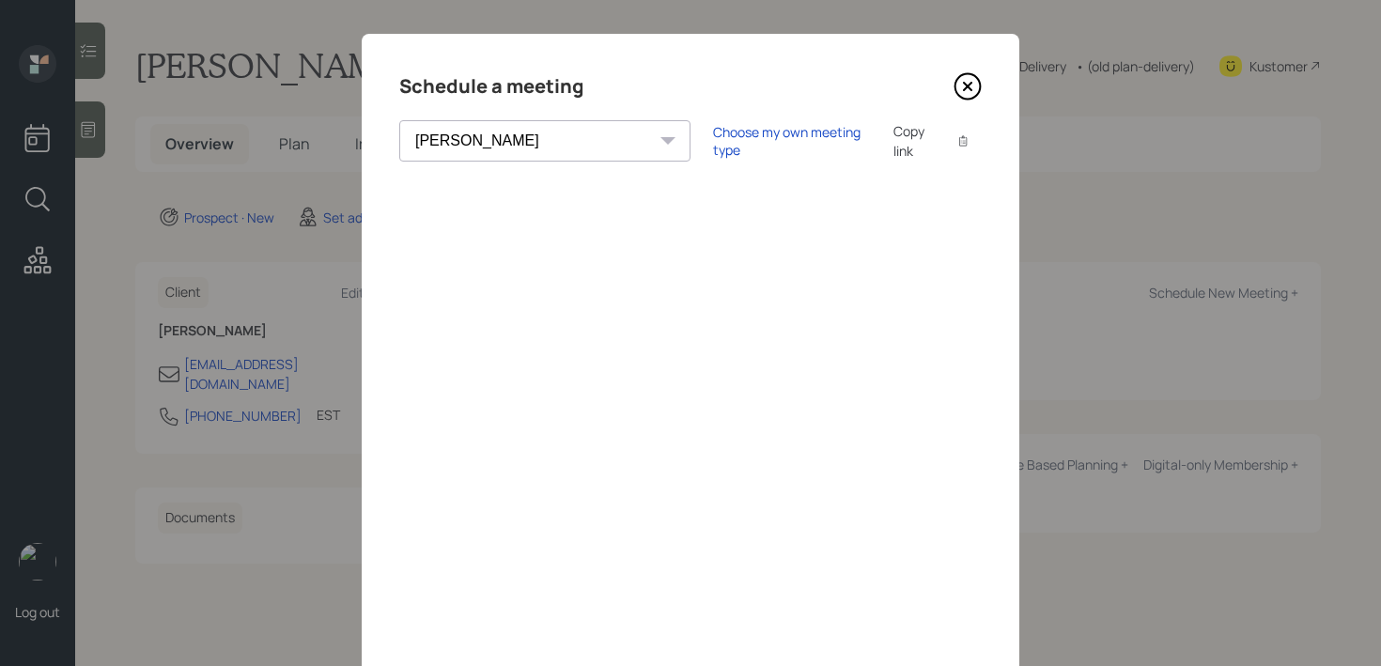
click at [977, 88] on icon at bounding box center [968, 86] width 28 height 28
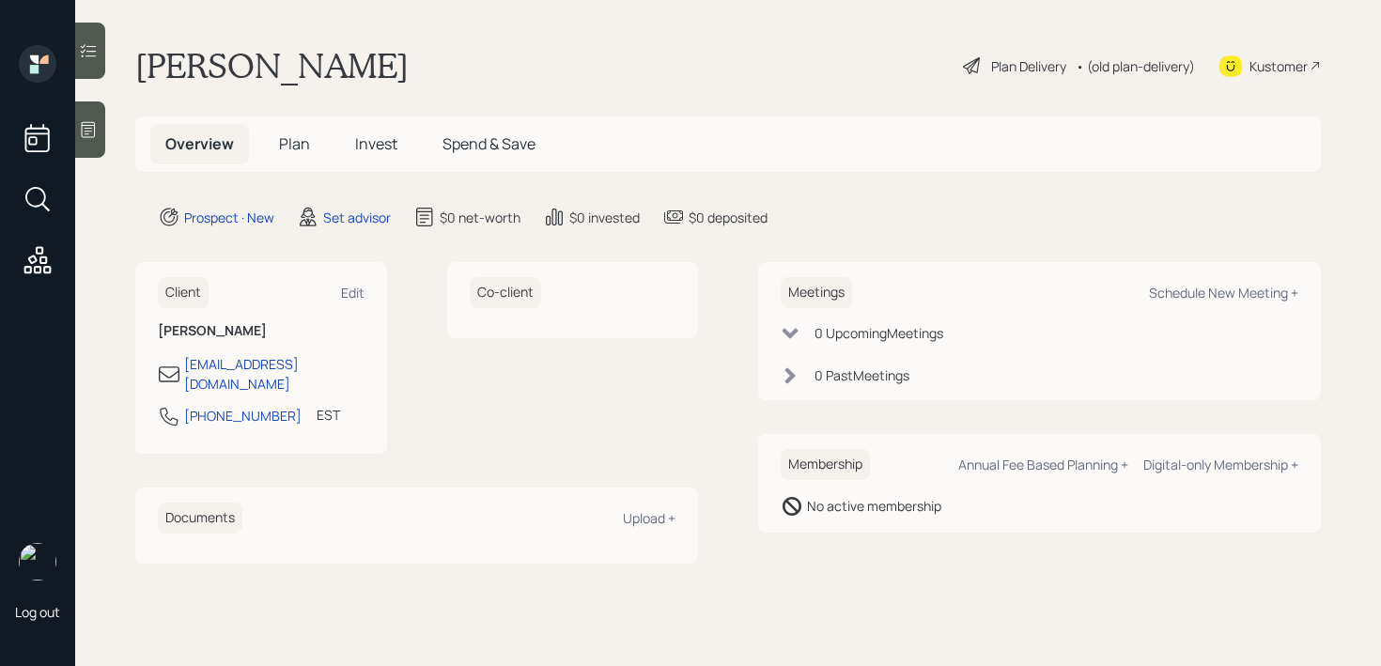
click at [86, 112] on div at bounding box center [90, 129] width 30 height 56
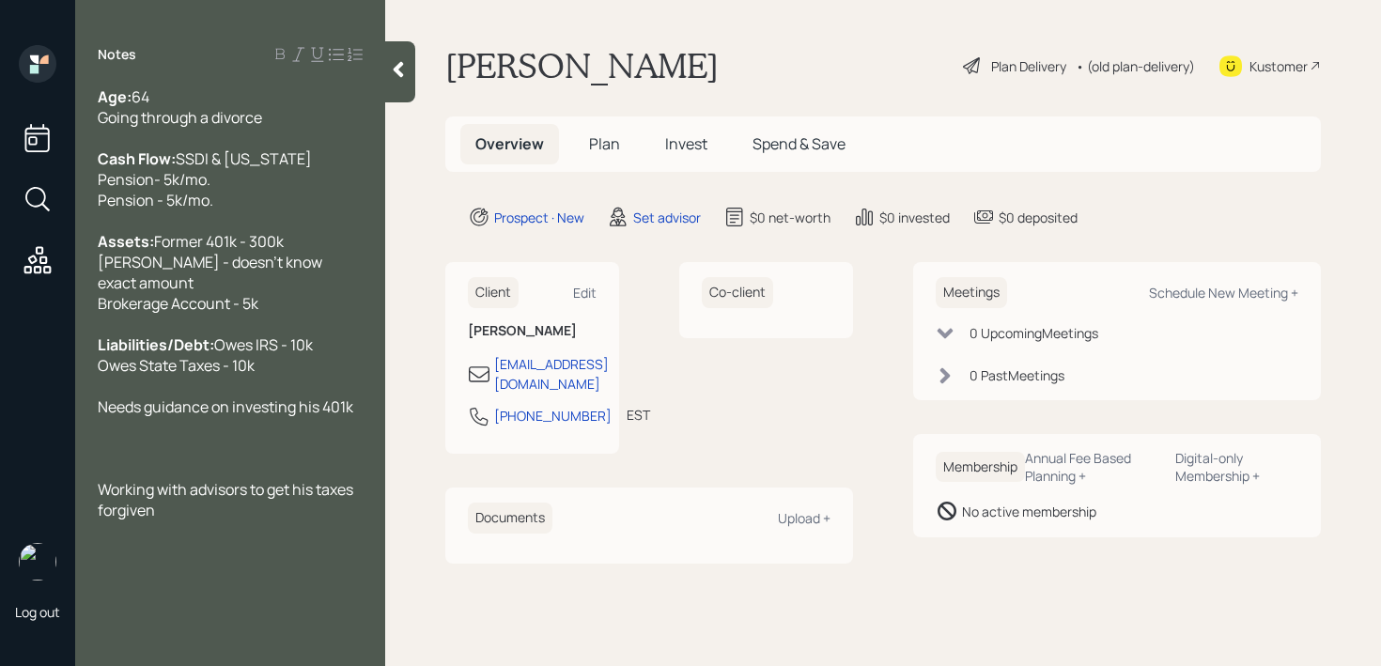
click at [163, 521] on div "Working with advisors to get his taxes forgiven" at bounding box center [230, 499] width 265 height 41
click at [177, 479] on div at bounding box center [230, 469] width 265 height 21
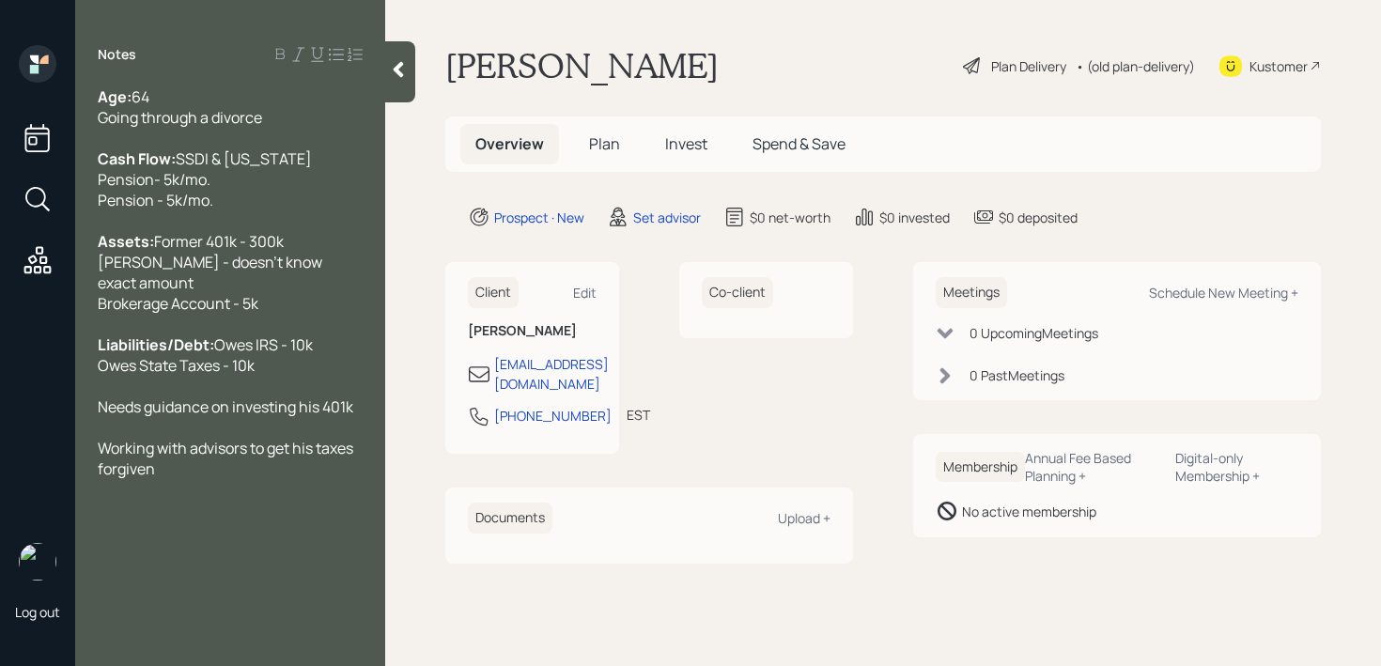
click at [1259, 56] on div "Kustomer" at bounding box center [1279, 66] width 58 height 20
click at [325, 290] on span "Former 401k - 300k [PERSON_NAME] - doesn't know exact amount Brokerage Account …" at bounding box center [211, 272] width 227 height 83
click at [330, 315] on div at bounding box center [230, 324] width 265 height 21
click at [302, 297] on div "Assets: Former 401k - 300k [PERSON_NAME] - doesn't know exact amount Brokerage …" at bounding box center [230, 272] width 265 height 83
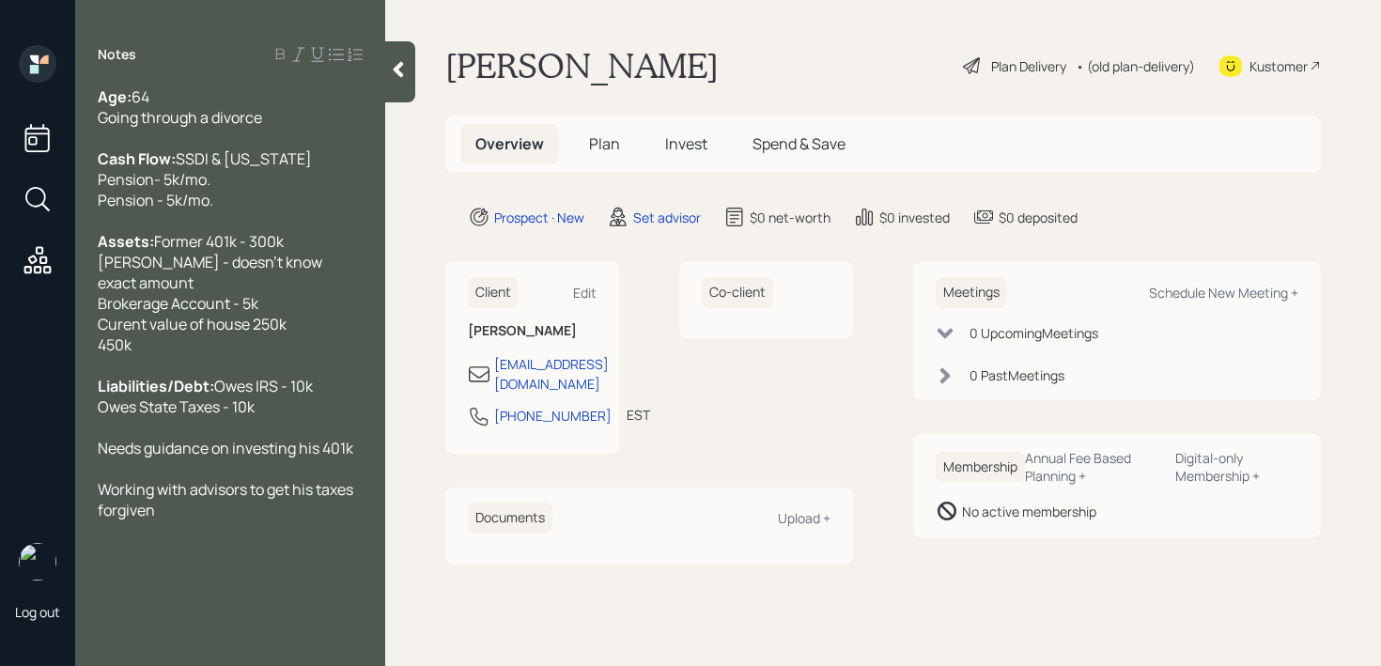
click at [120, 328] on span "Curent value of house 250k" at bounding box center [192, 324] width 189 height 21
click at [255, 323] on span "Current value of house 250k" at bounding box center [195, 324] width 194 height 21
click at [327, 322] on div "Current value of house - 250k" at bounding box center [230, 324] width 265 height 21
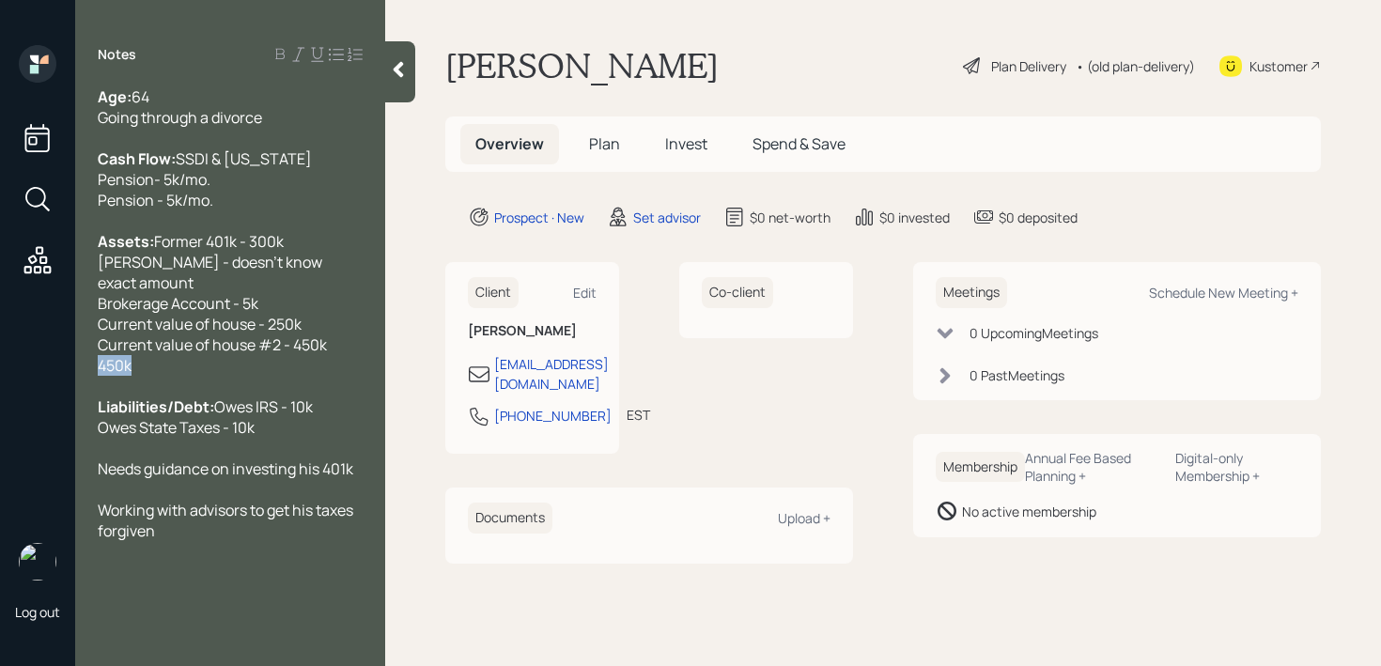
drag, startPoint x: 223, startPoint y: 373, endPoint x: 70, endPoint y: 363, distance: 153.5
click at [70, 363] on div "Log out Notes Age: [DEMOGRAPHIC_DATA] Going through a divorce Cash Flow: SSDI &…" at bounding box center [690, 333] width 1381 height 666
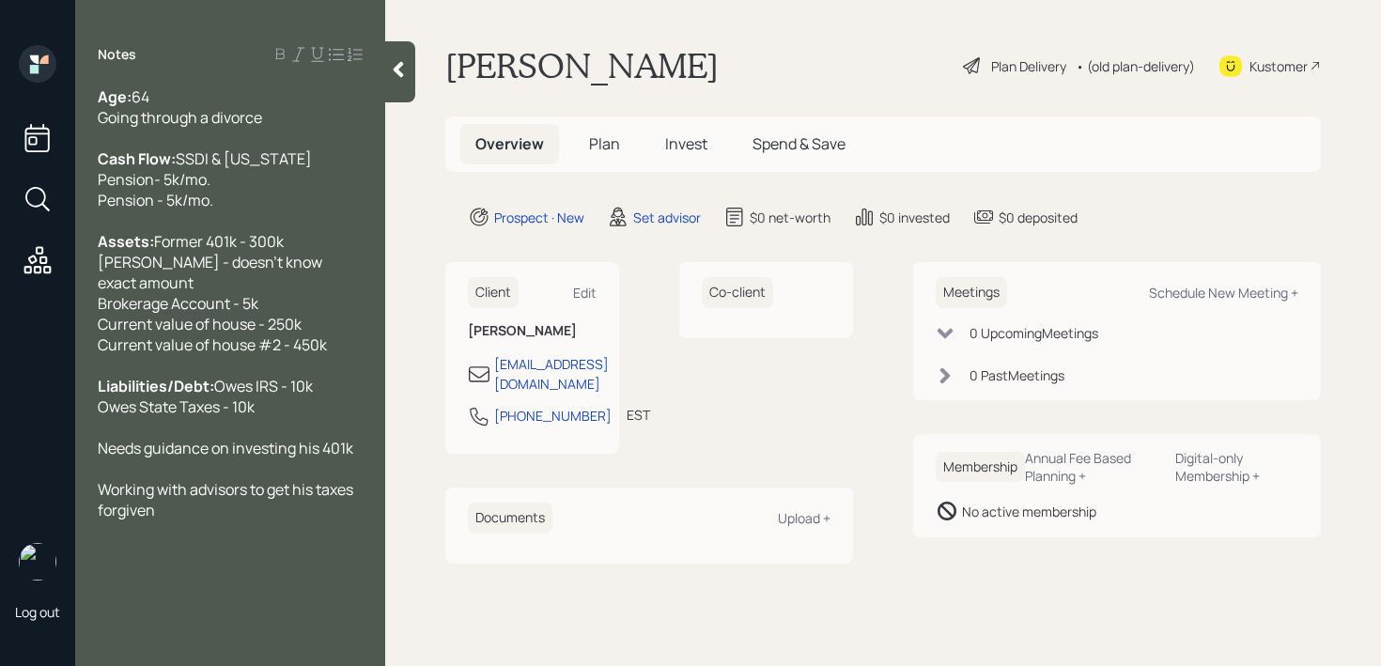
click at [326, 438] on div at bounding box center [230, 427] width 265 height 21
click at [332, 417] on div "Liabilities/Debt: Owes IRS - 10k Owes State Taxes - 10k" at bounding box center [230, 396] width 265 height 41
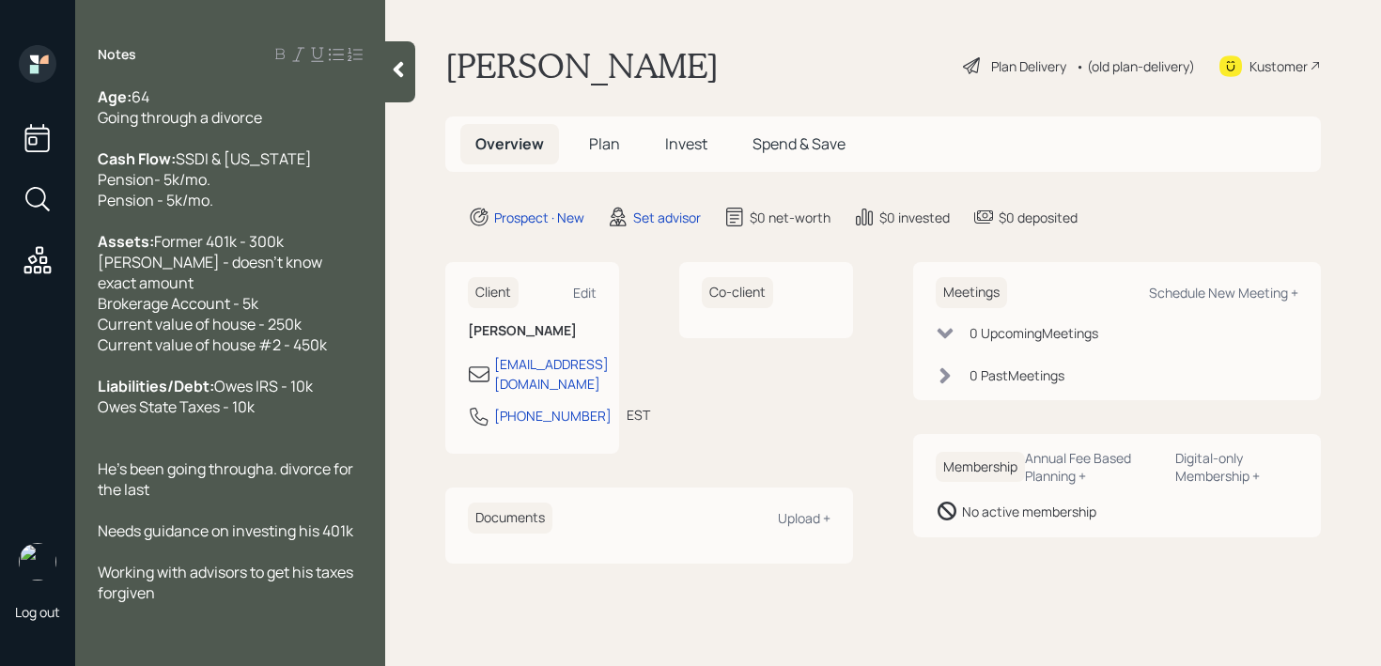
click at [282, 489] on span "He's been going througha. divorce for the last" at bounding box center [227, 479] width 258 height 41
click at [267, 500] on div "He's been going through a divorce for the last" at bounding box center [230, 479] width 265 height 41
click at [276, 500] on div "He's been going through a divorce for the last" at bounding box center [230, 479] width 265 height 41
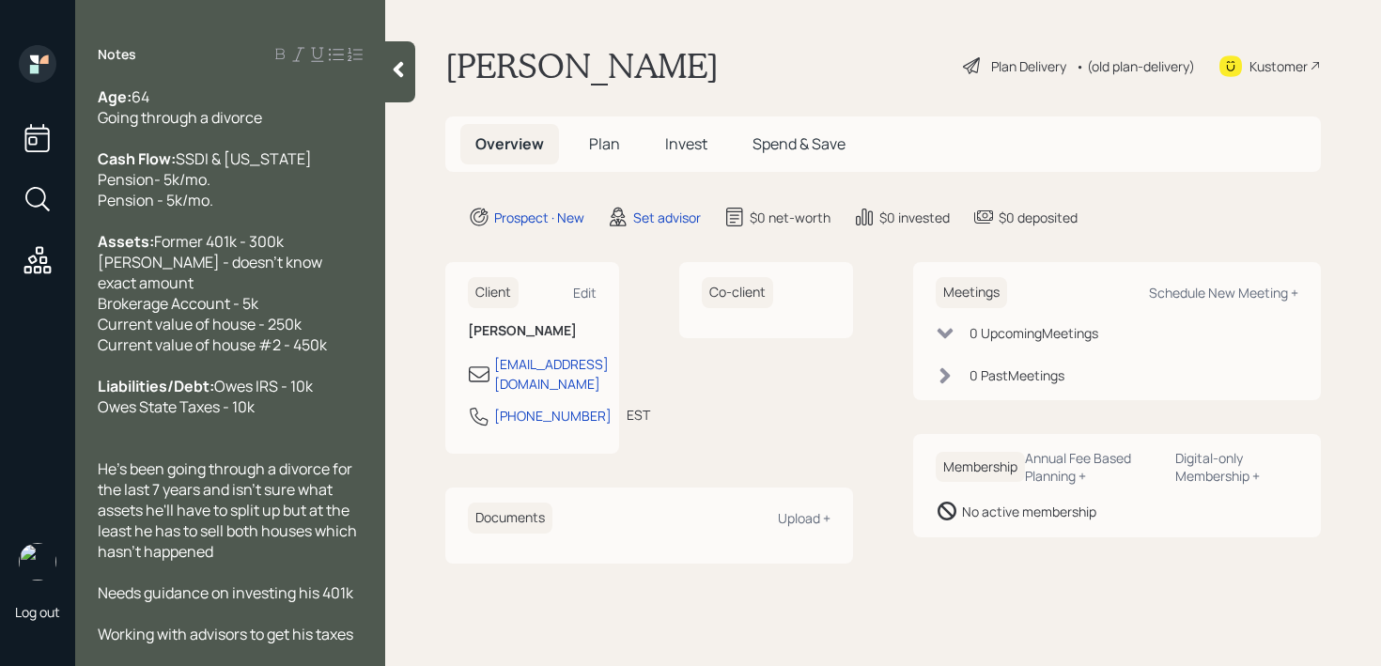
scroll to position [41, 0]
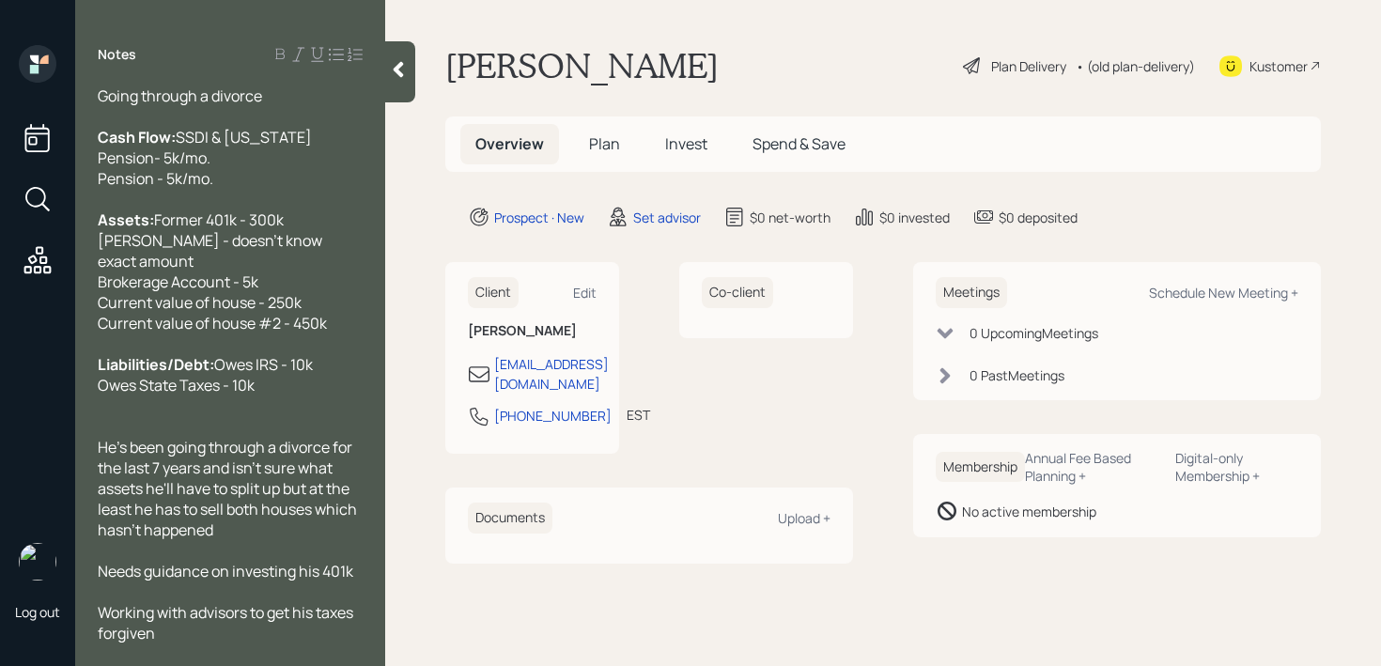
click at [122, 580] on span "Needs guidance on investing his 401k" at bounding box center [226, 571] width 256 height 21
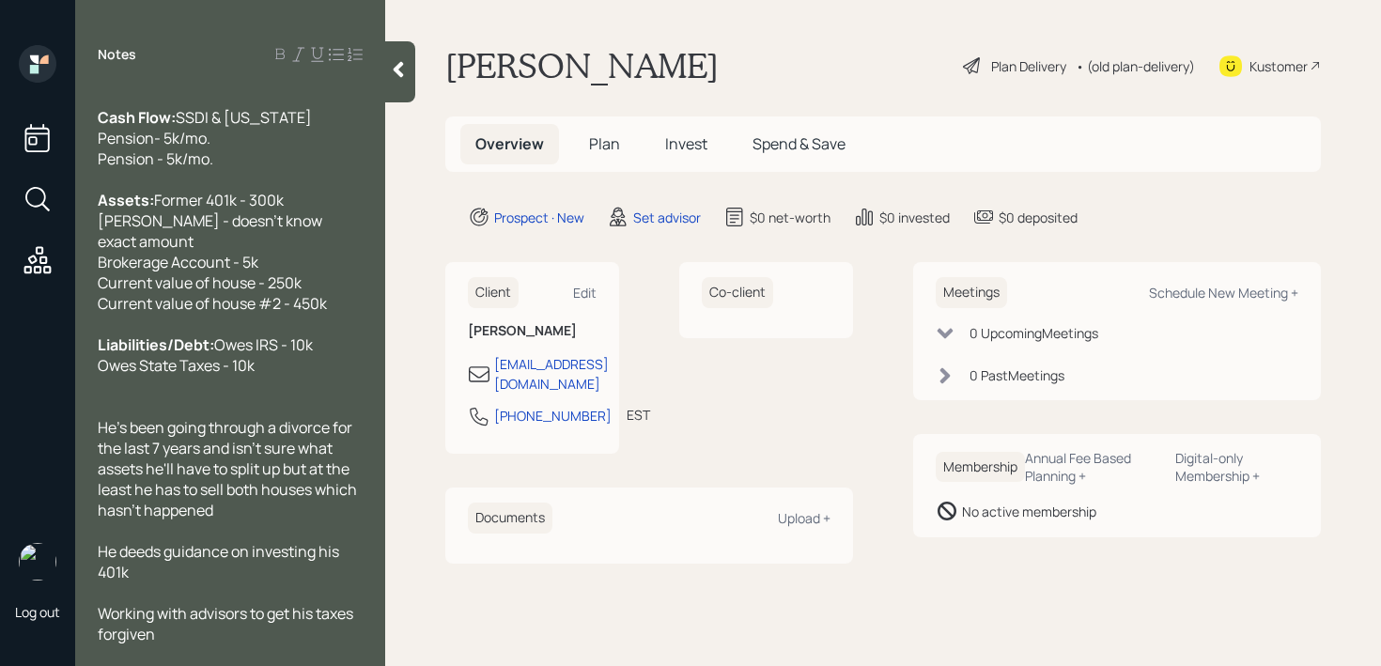
click at [197, 583] on div "He deeds guidance on investing his 401k" at bounding box center [230, 561] width 265 height 41
click at [248, 397] on div at bounding box center [230, 386] width 265 height 21
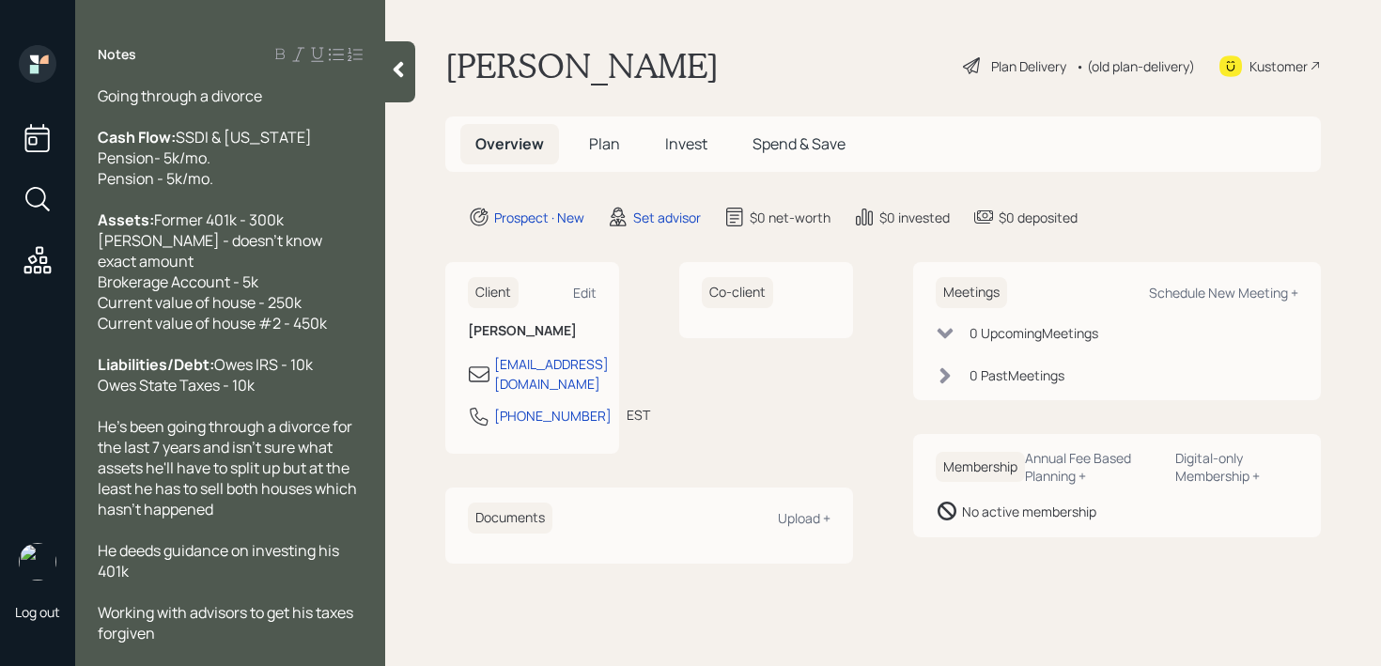
click at [260, 566] on div "He deeds guidance on investing his 401k" at bounding box center [230, 560] width 265 height 41
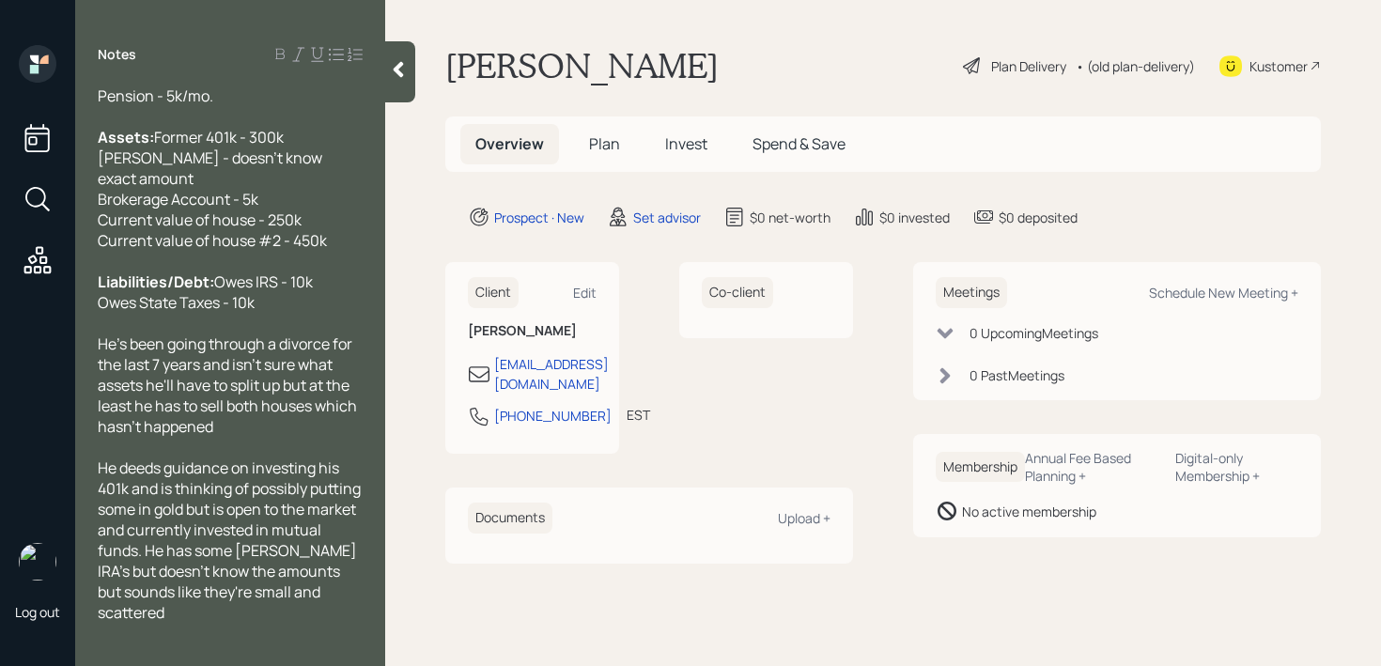
scroll to position [165, 0]
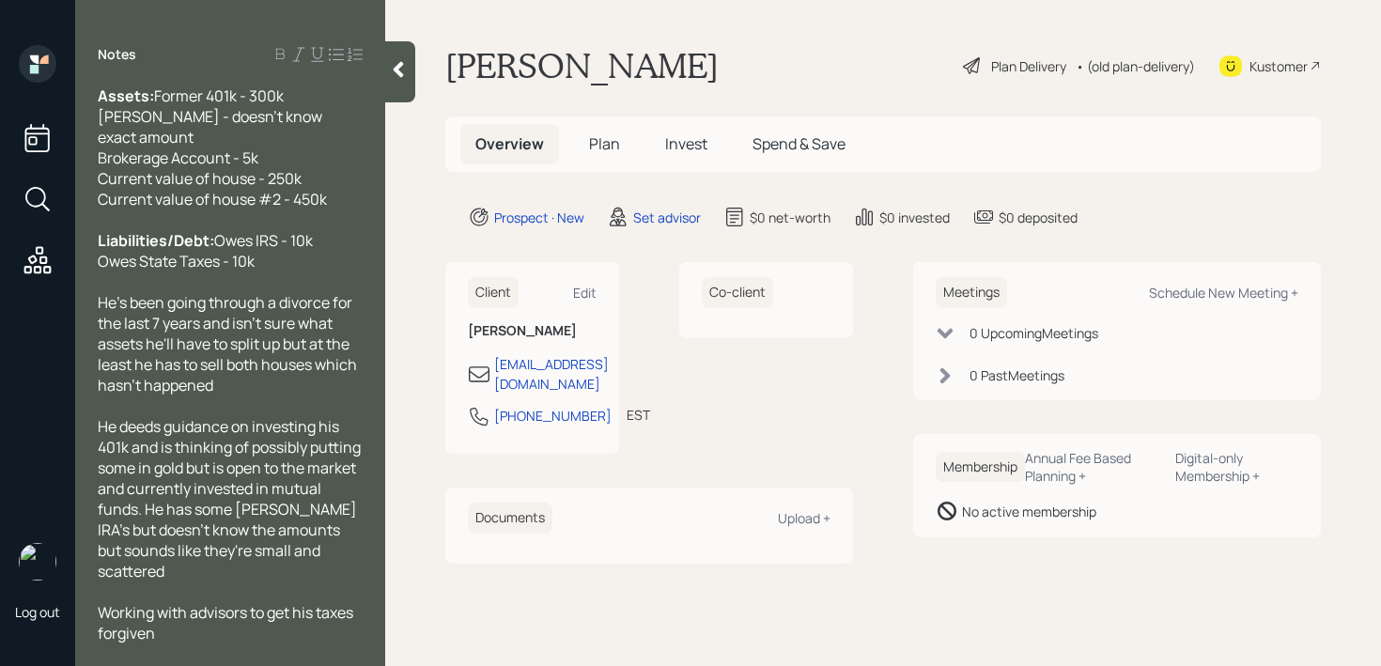
click at [225, 620] on span "Working with advisors to get his taxes forgiven" at bounding box center [227, 622] width 258 height 41
click at [225, 650] on div "Notes Age: [DEMOGRAPHIC_DATA] Going through a divorce Cash Flow: SSDI & [US_STA…" at bounding box center [230, 333] width 310 height 666
click at [239, 622] on span "Working with advisors to get his taxes forgiven" at bounding box center [227, 622] width 258 height 41
click at [238, 634] on div "Working with advisors to get his taxes forgiven" at bounding box center [230, 622] width 265 height 41
click at [247, 618] on span "Working with advisors to get his taxes forgiven" at bounding box center [227, 622] width 258 height 41
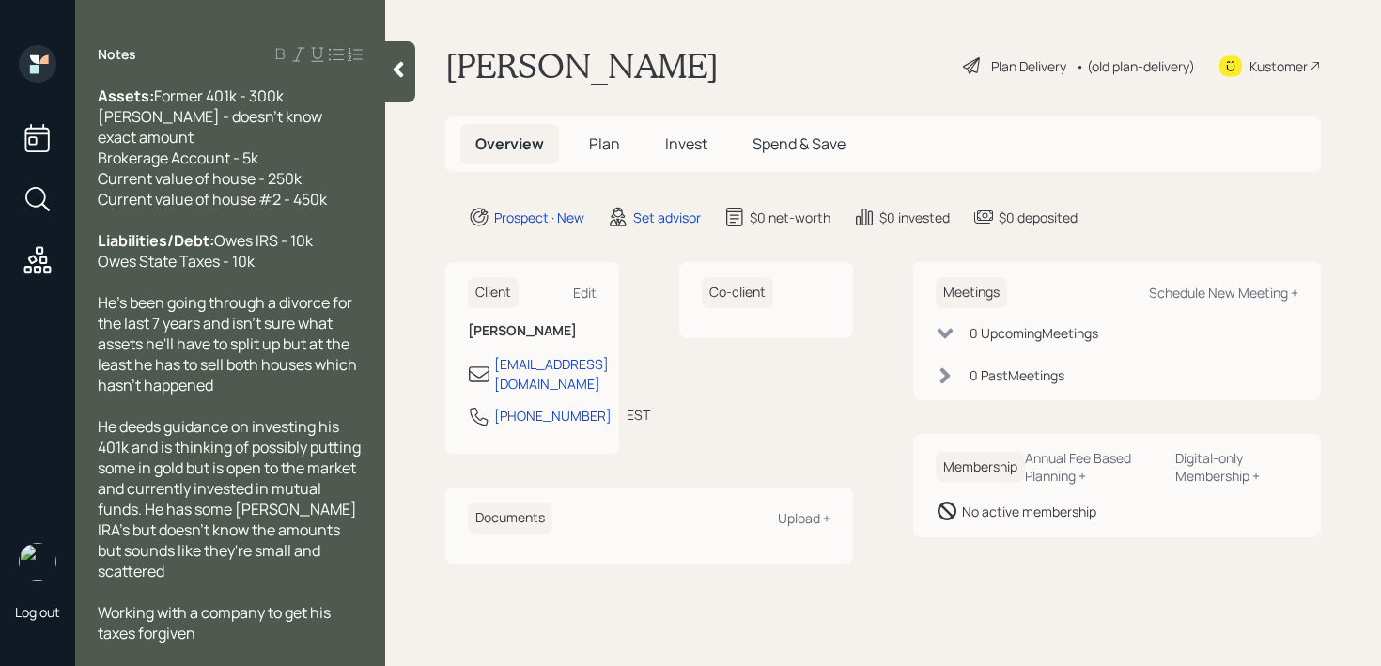
click at [239, 638] on div "Working with a company to get his taxes forgiven" at bounding box center [230, 622] width 265 height 41
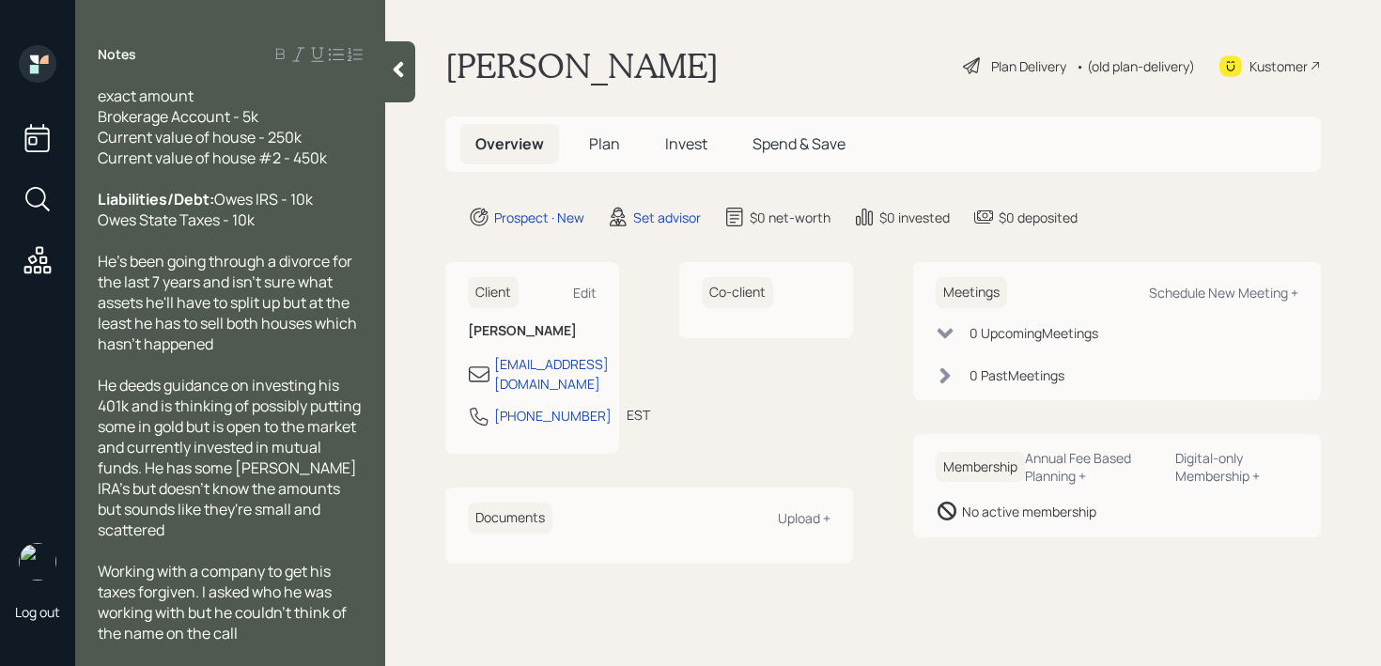
scroll to position [0, 0]
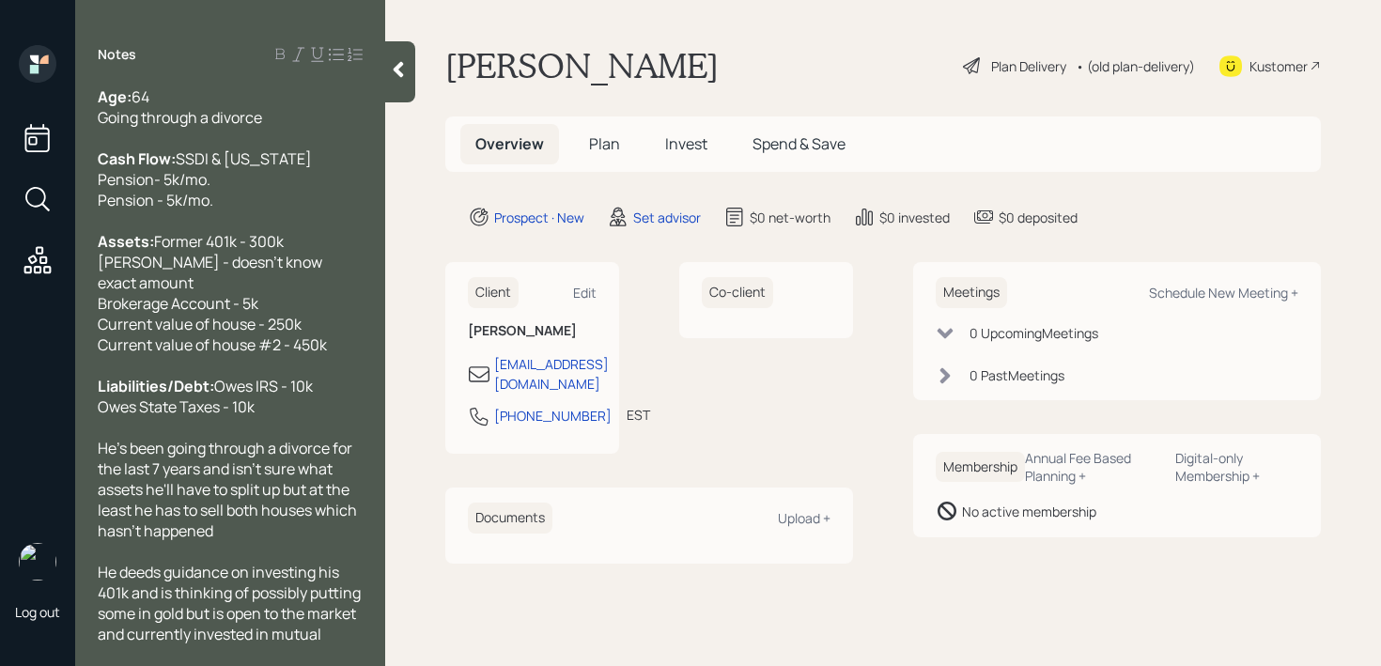
click at [279, 192] on div "Cash Flow: SSDI & [US_STATE] Pension- 5k/mo. Pension - 5k/mo." at bounding box center [230, 179] width 265 height 62
click at [296, 124] on div "Age: [DEMOGRAPHIC_DATA] Going through a divorce" at bounding box center [230, 106] width 265 height 41
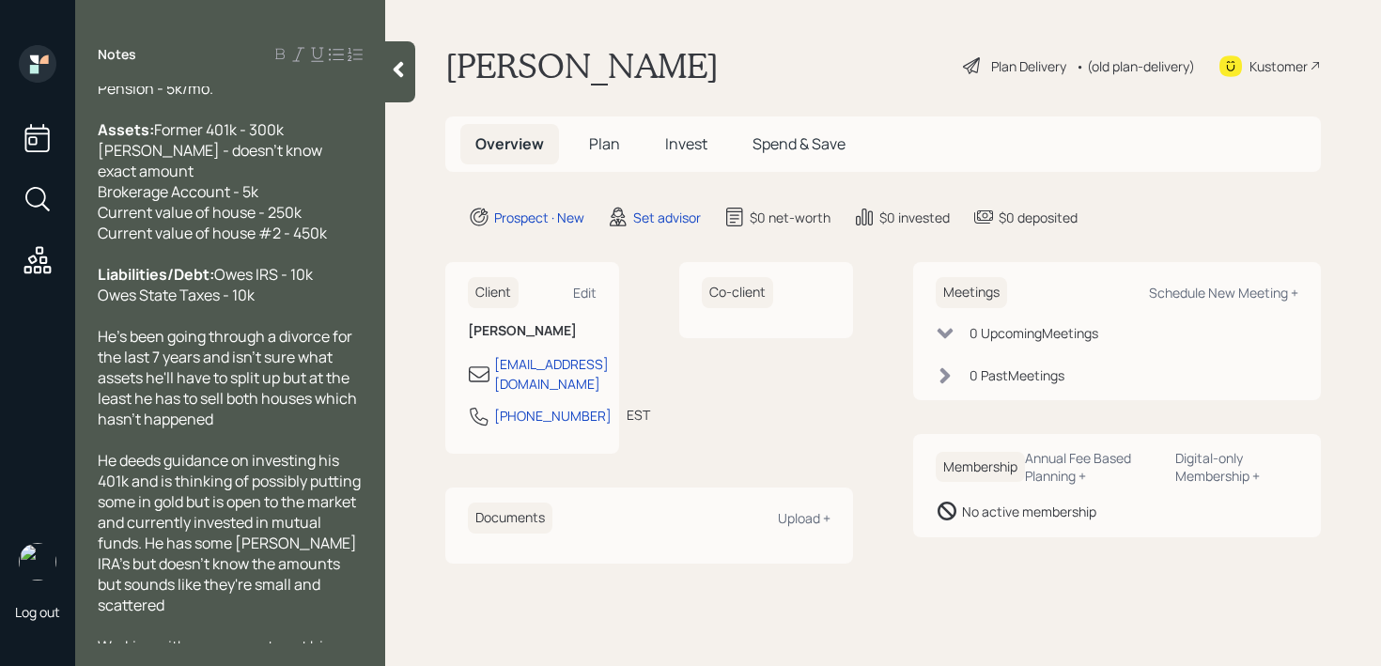
scroll to position [133, 0]
click at [403, 82] on div at bounding box center [400, 71] width 30 height 61
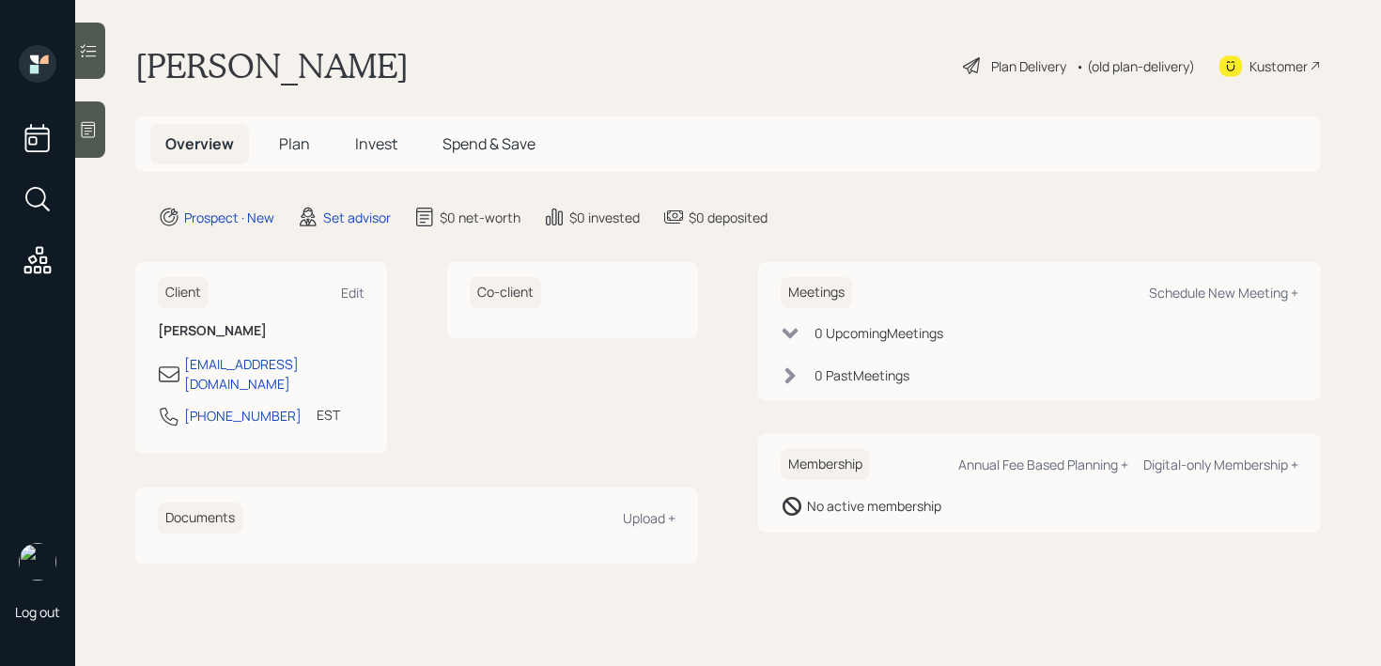
click at [582, 39] on main "[PERSON_NAME] Plan Delivery • (old plan-delivery) Kustomer Overview Plan Invest…" at bounding box center [728, 333] width 1306 height 666
